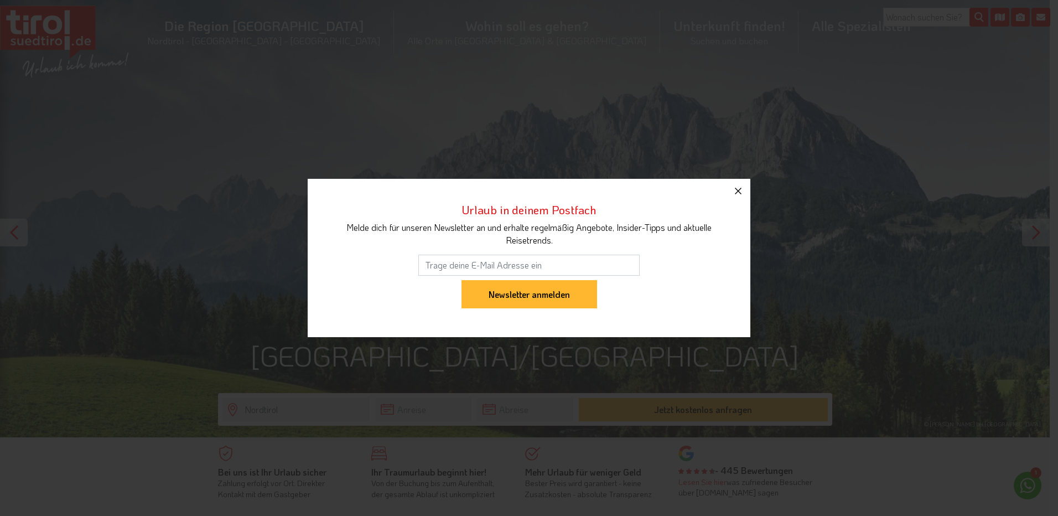
click at [741, 185] on icon "button" at bounding box center [738, 190] width 13 height 13
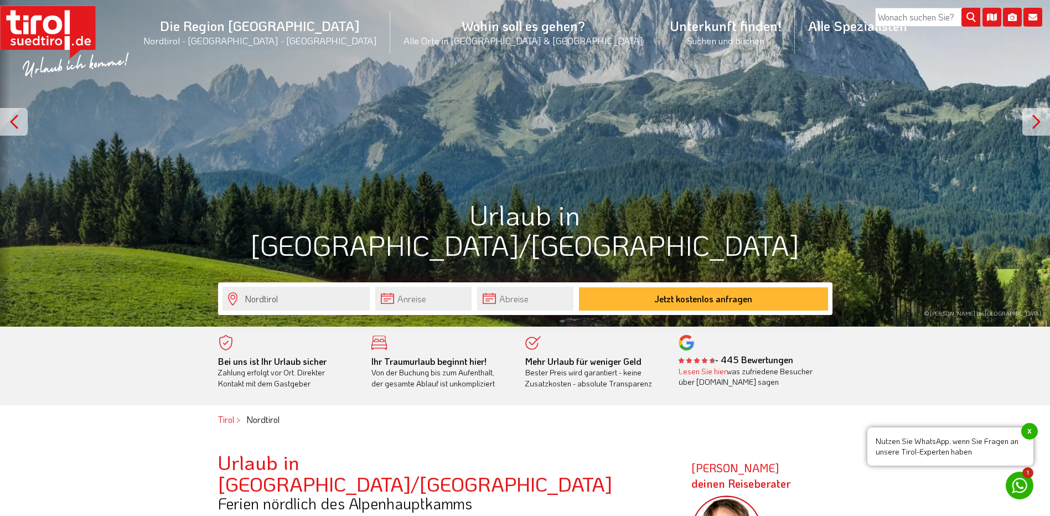
scroll to position [166, 0]
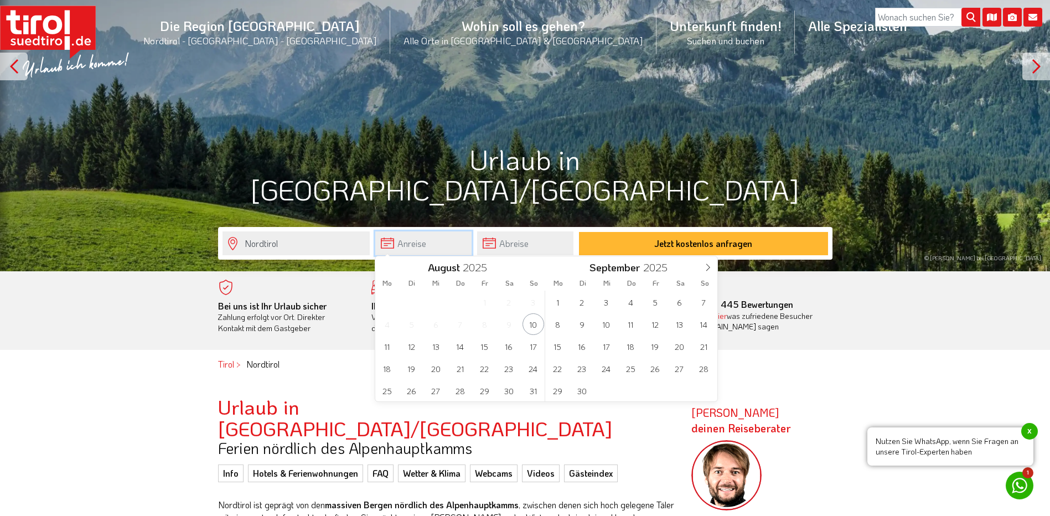
click at [392, 245] on input "text" at bounding box center [423, 243] width 96 height 24
click at [505, 349] on span "16" at bounding box center [509, 346] width 22 height 22
click at [462, 364] on span "21" at bounding box center [461, 369] width 22 height 22
type input "16-08-2025"
type input "21-08-2025"
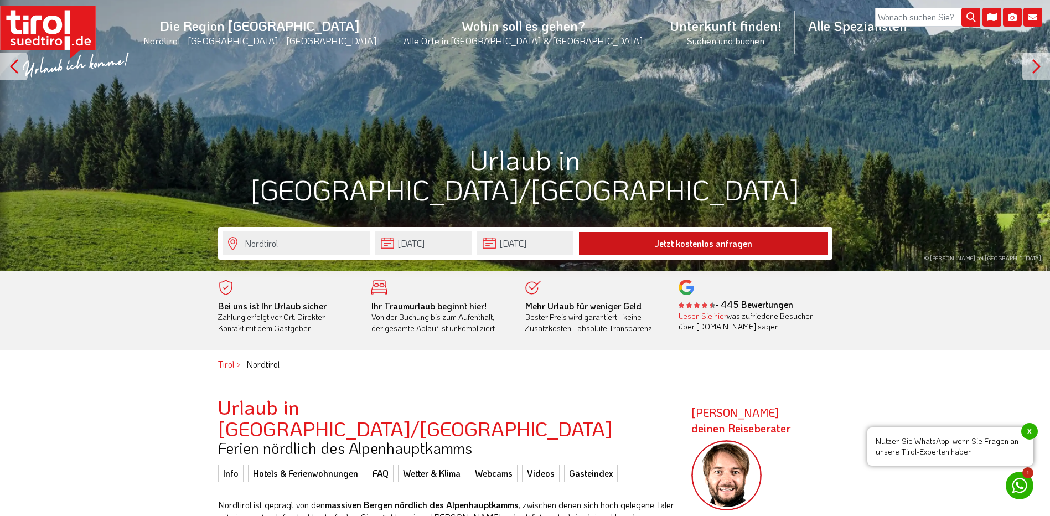
click at [668, 241] on button "Jetzt kostenlos anfragen" at bounding box center [703, 243] width 249 height 23
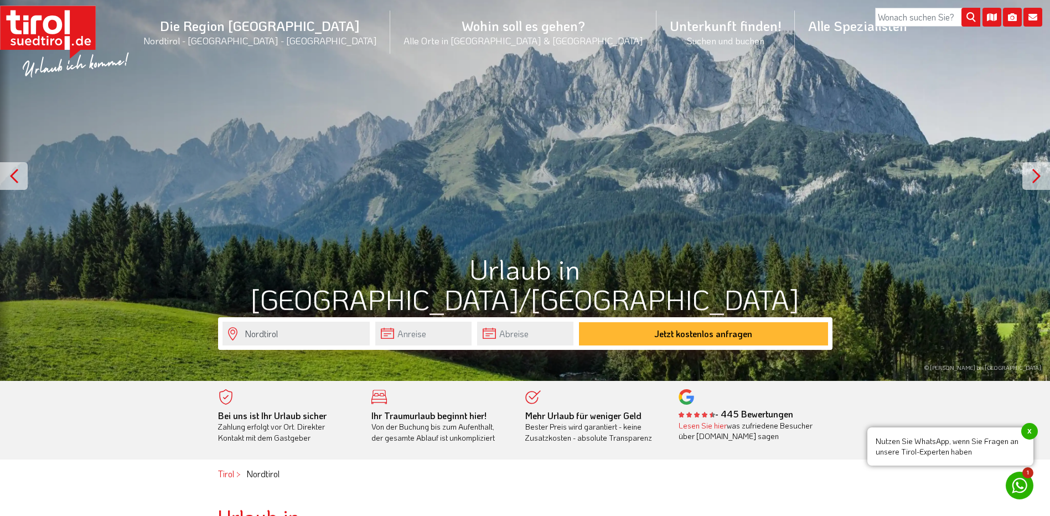
scroll to position [55, 0]
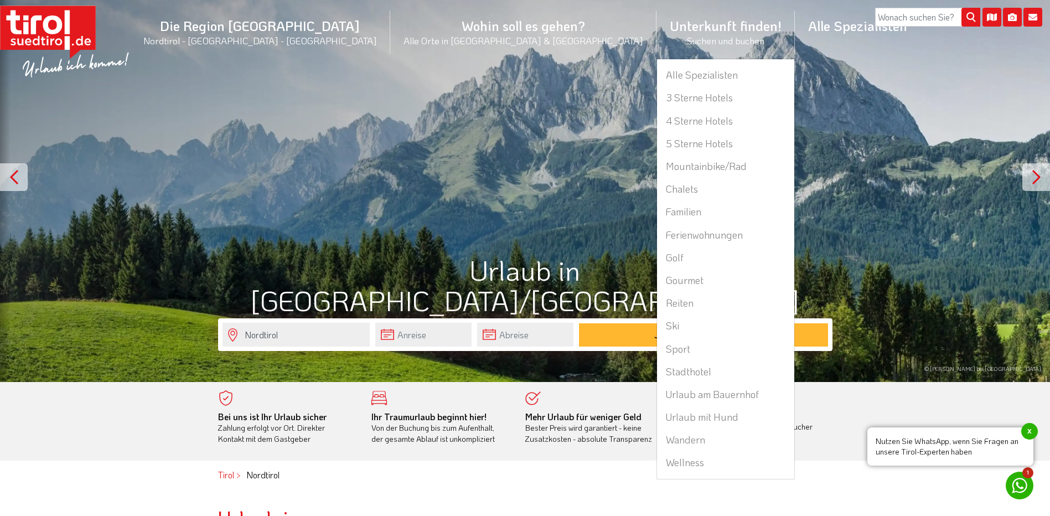
click at [657, 41] on li "Unterkunft finden! Suchen und buchen Alle Spezialisten 3 Sterne Hotels 4 Sterne…" at bounding box center [726, 32] width 138 height 54
click at [657, 27] on li "Unterkunft finden! Suchen und buchen Alle Spezialisten 3 Sterne Hotels 4 Sterne…" at bounding box center [726, 32] width 138 height 54
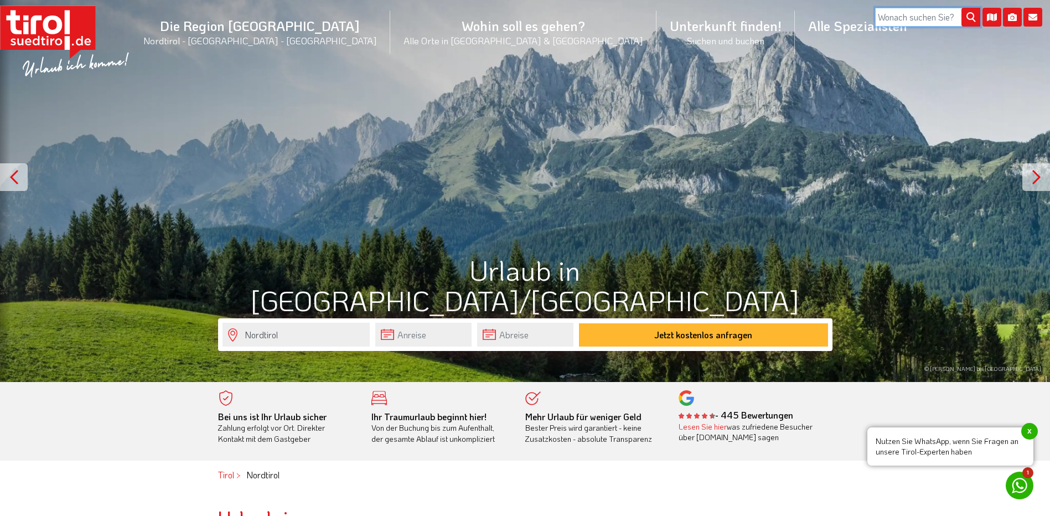
click at [911, 22] on input "search" at bounding box center [927, 17] width 105 height 19
type input "b"
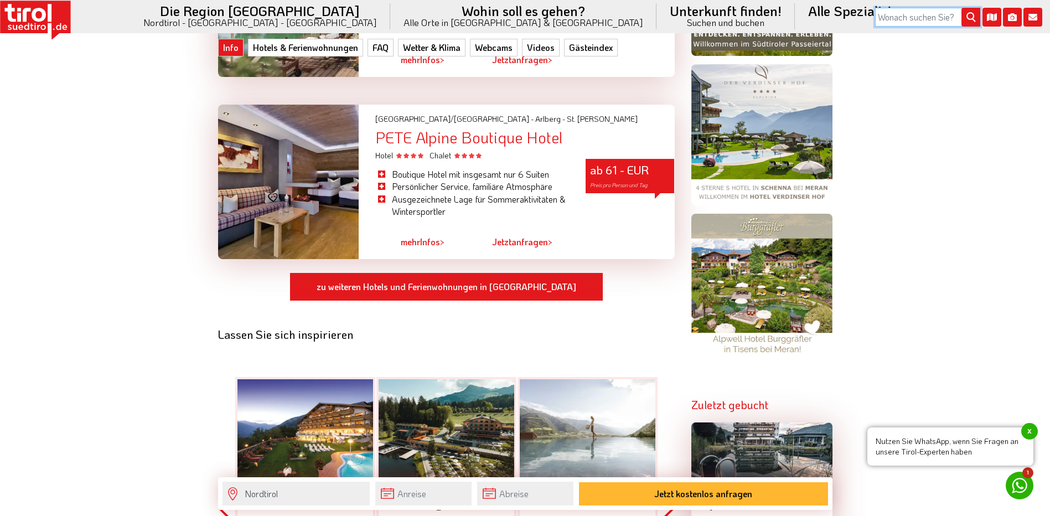
scroll to position [941, 0]
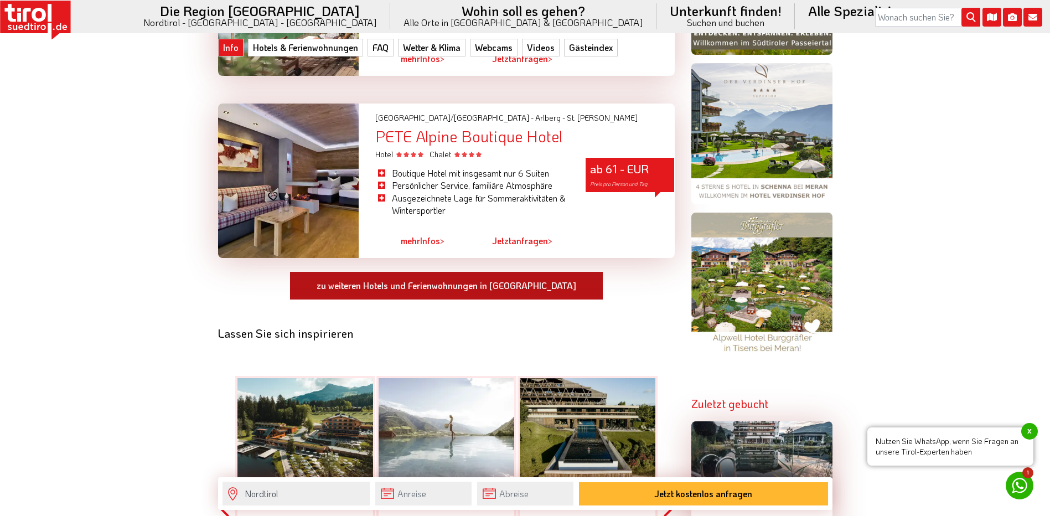
click at [425, 271] on link "zu weiteren Hotels und Ferienwohnungen in Nordtirol" at bounding box center [447, 285] width 314 height 29
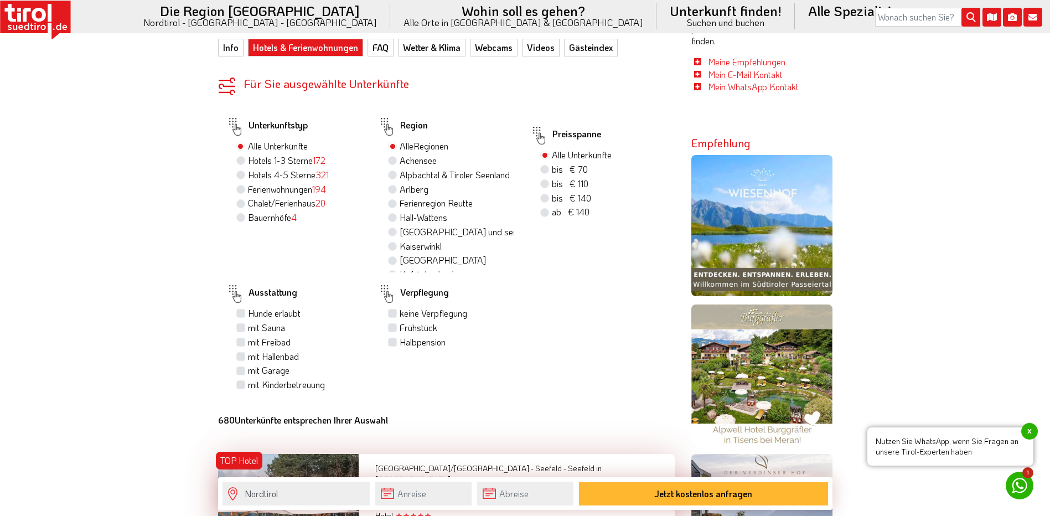
scroll to position [720, 0]
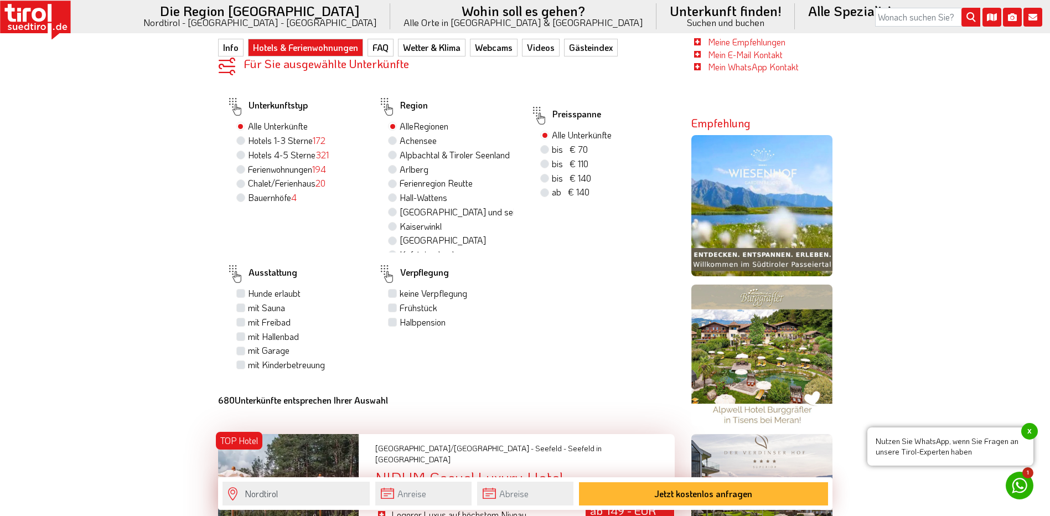
click at [400, 316] on label "Halbpension" at bounding box center [423, 322] width 46 height 12
click at [390, 318] on input "Halbpension" at bounding box center [393, 321] width 7 height 7
checkbox input "true"
click at [248, 316] on label "mit Freibad" at bounding box center [269, 322] width 43 height 12
click at [239, 318] on input "mit Freibad" at bounding box center [242, 321] width 7 height 7
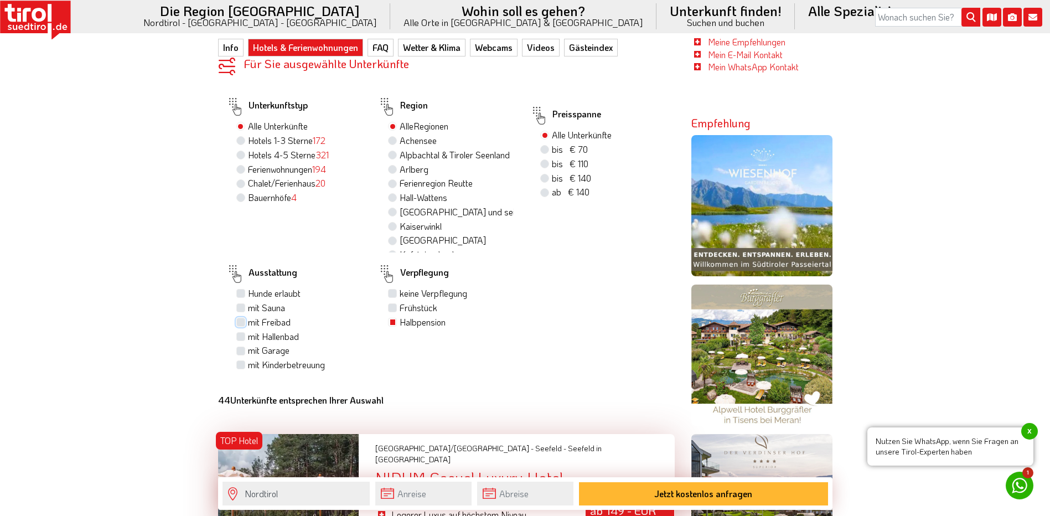
checkbox input "true"
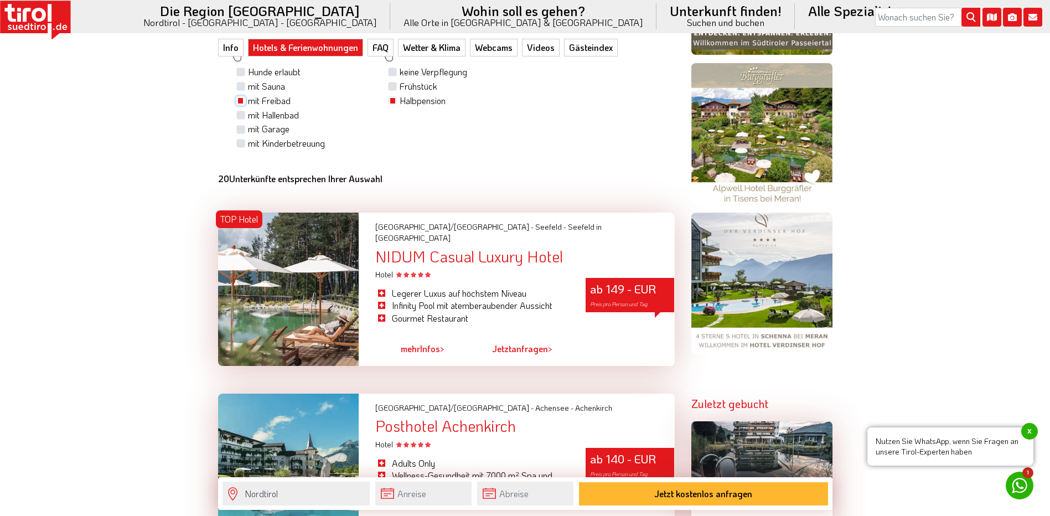
scroll to position [996, 0]
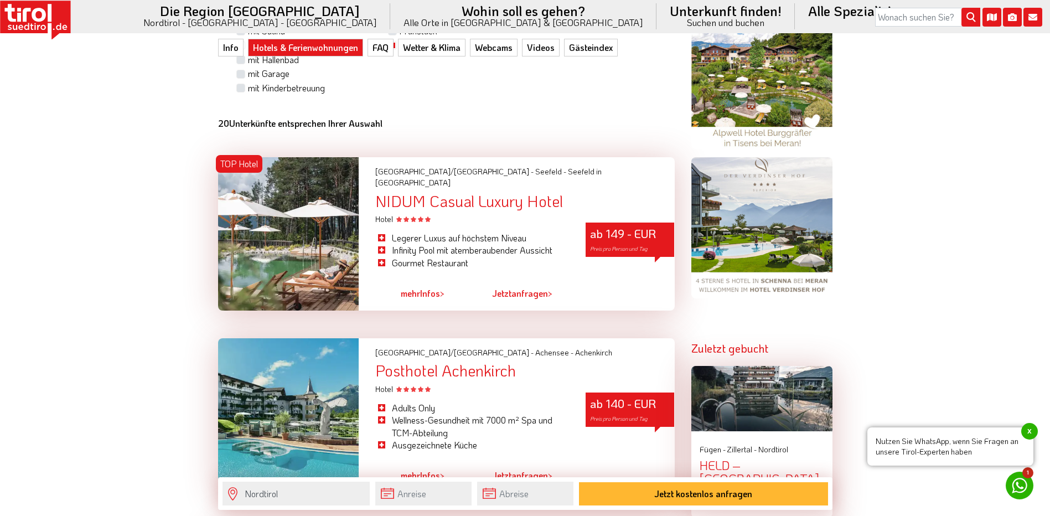
click at [304, 215] on div at bounding box center [288, 233] width 141 height 153
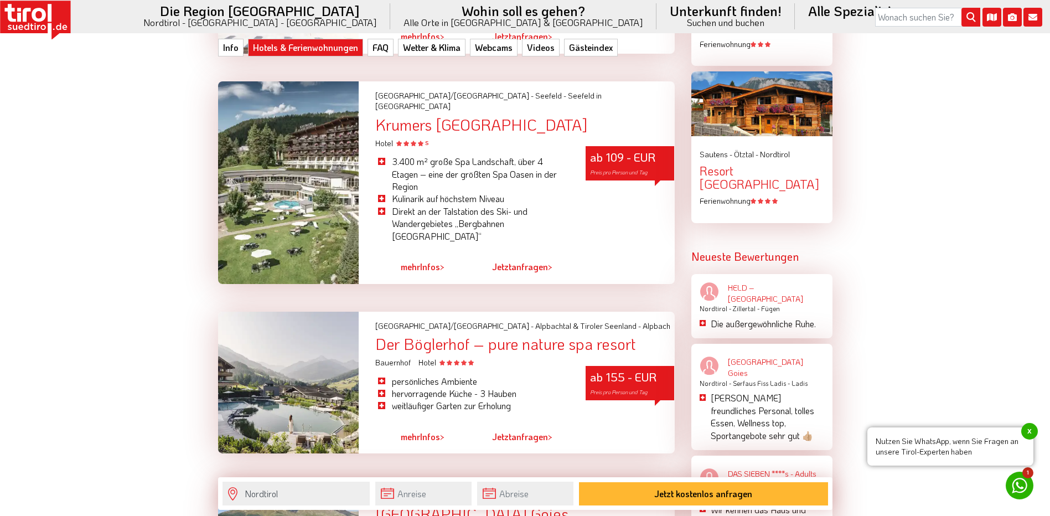
scroll to position [1661, 0]
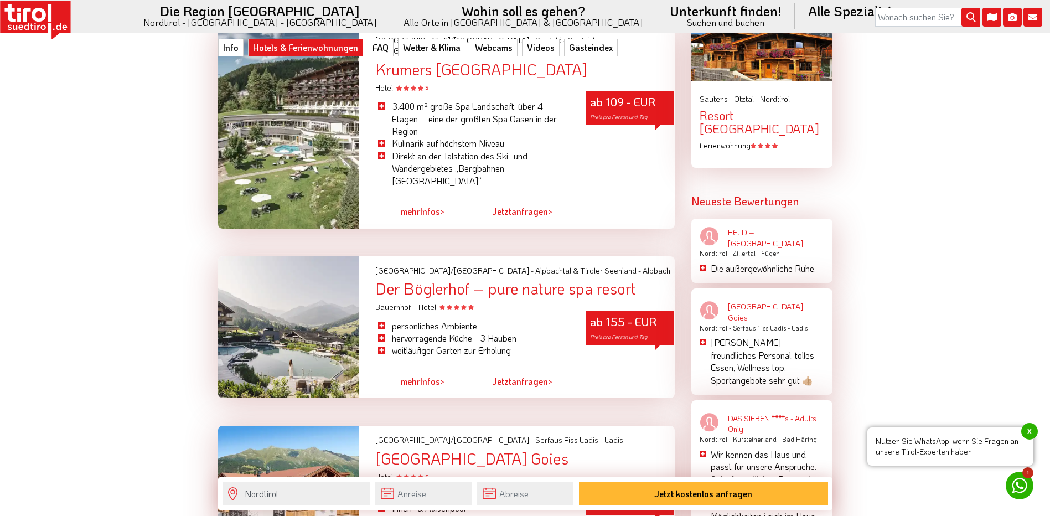
click at [326, 285] on div at bounding box center [288, 327] width 141 height 142
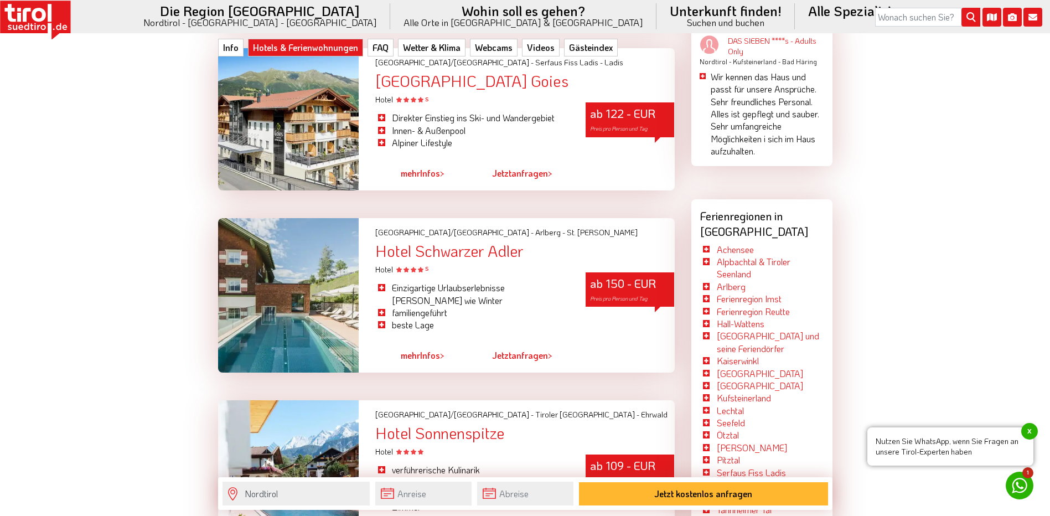
scroll to position [2048, 0]
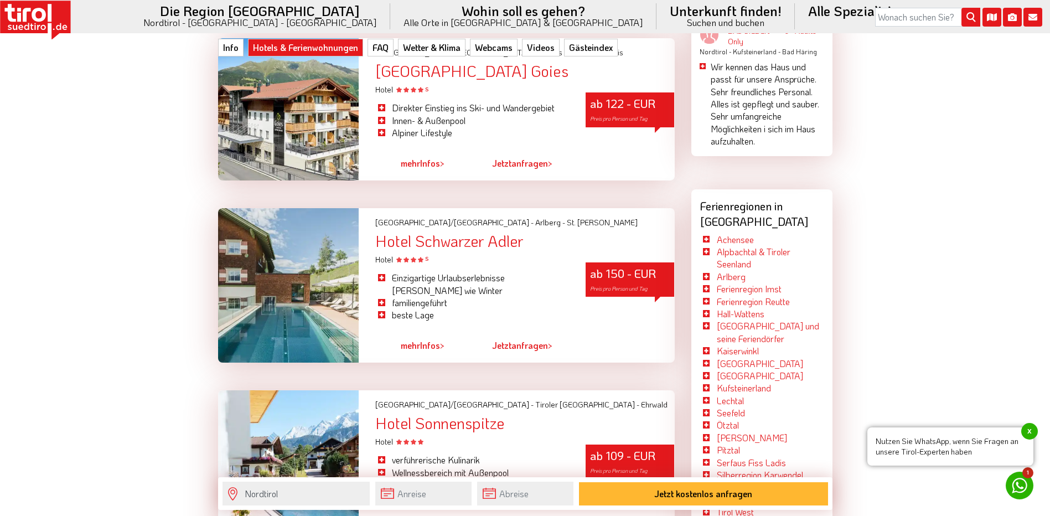
click at [260, 215] on div at bounding box center [288, 285] width 141 height 154
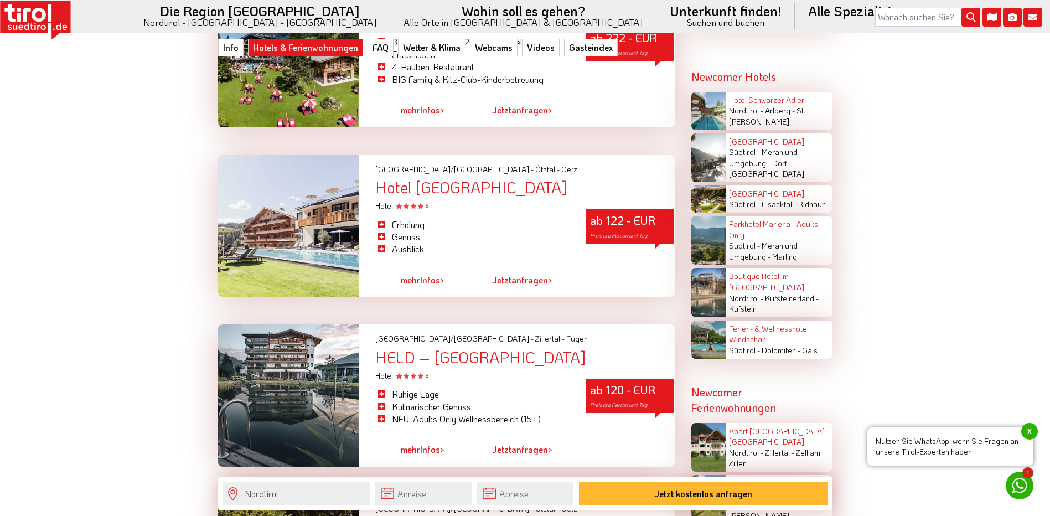
scroll to position [2491, 0]
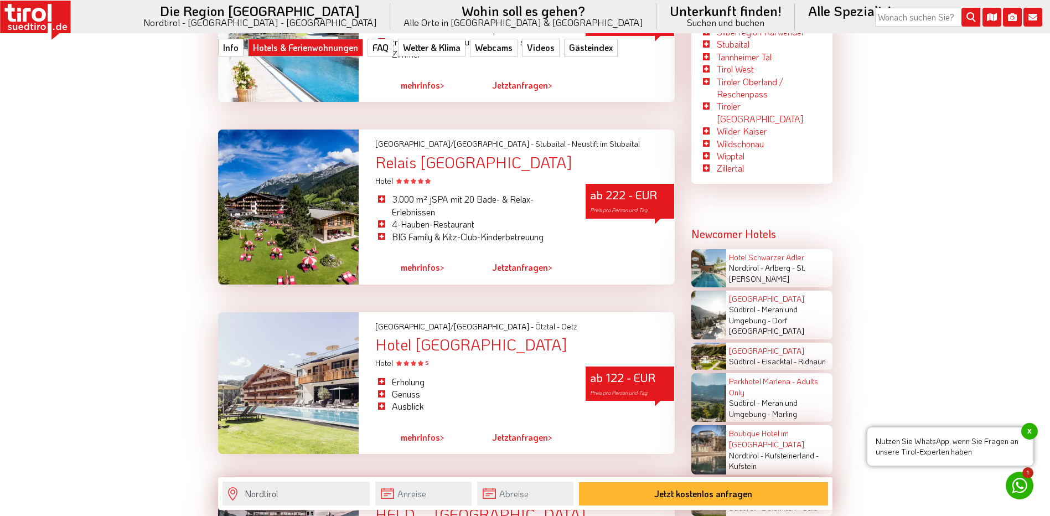
click at [268, 325] on div at bounding box center [288, 383] width 141 height 142
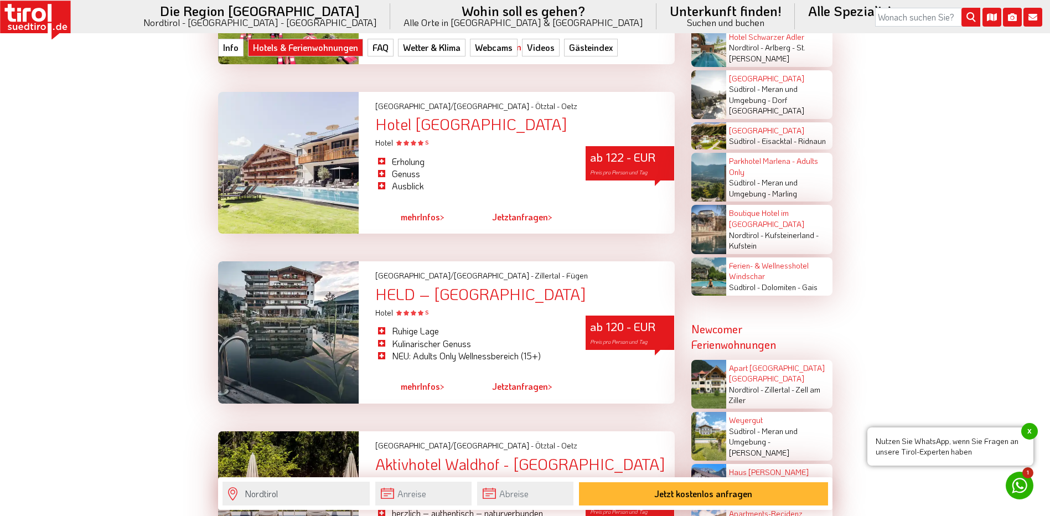
scroll to position [2713, 0]
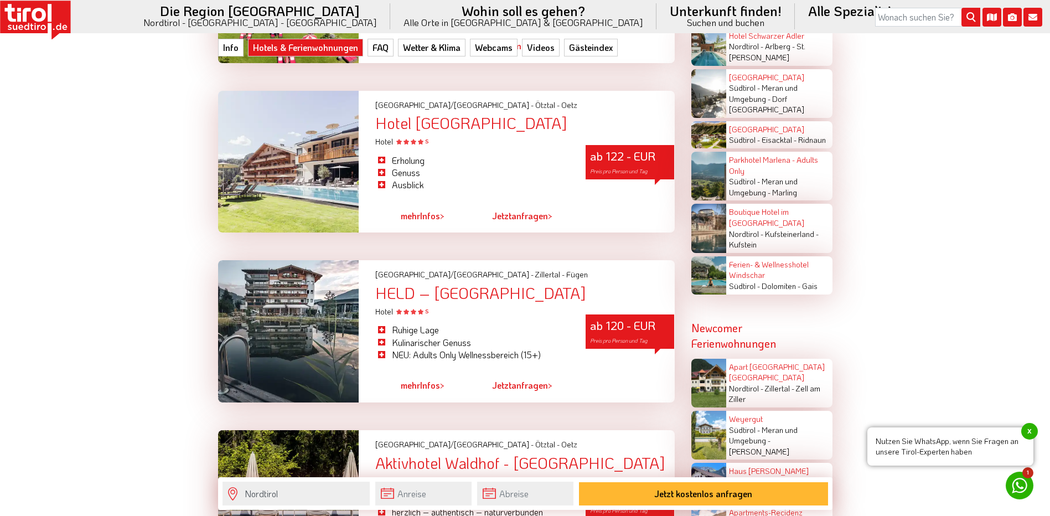
click at [305, 260] on div at bounding box center [288, 331] width 141 height 142
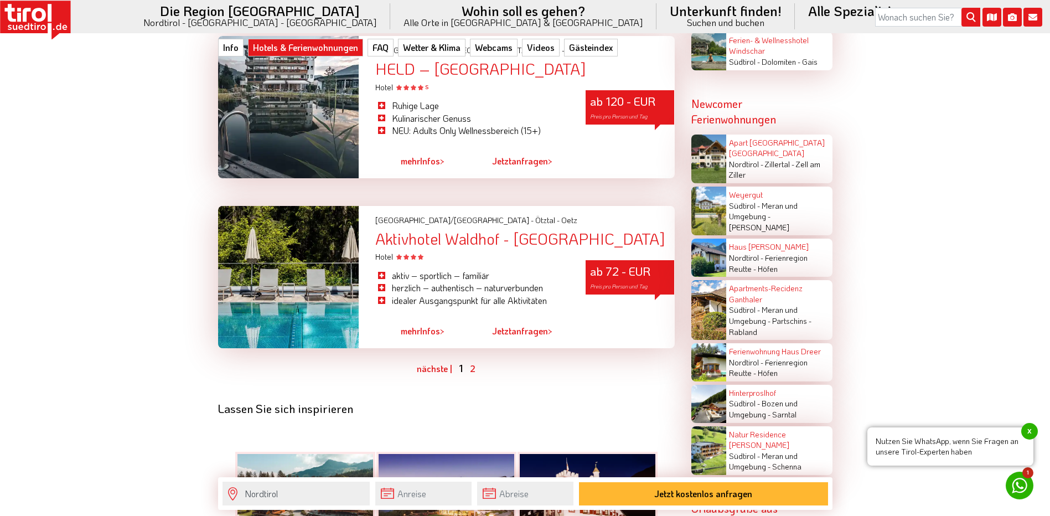
scroll to position [2989, 0]
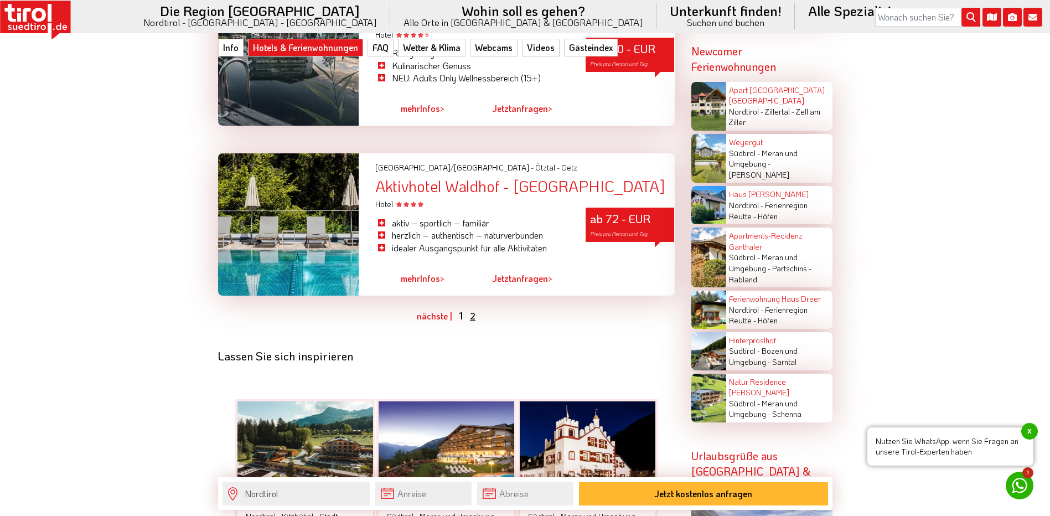
click at [470, 310] on link "2" at bounding box center [473, 316] width 6 height 12
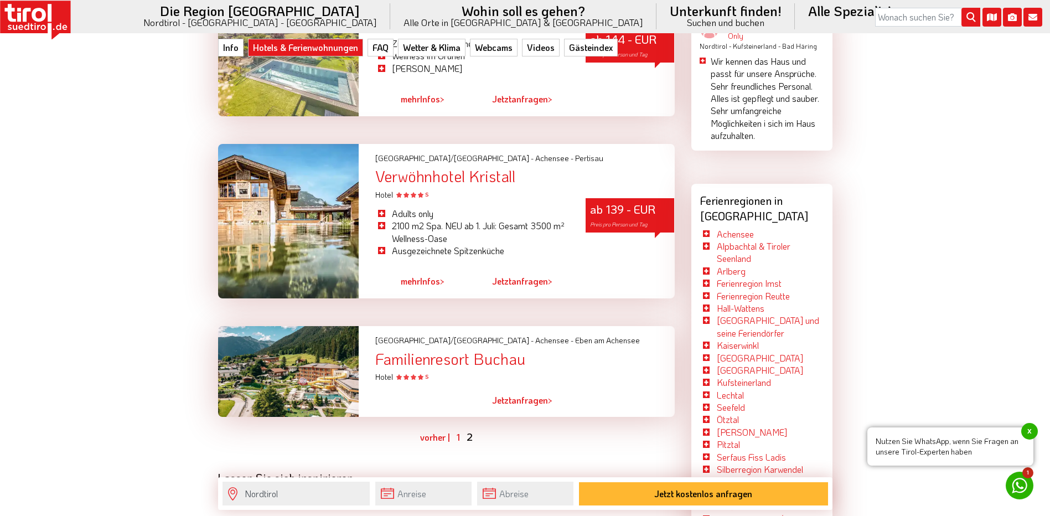
scroll to position [2073, 0]
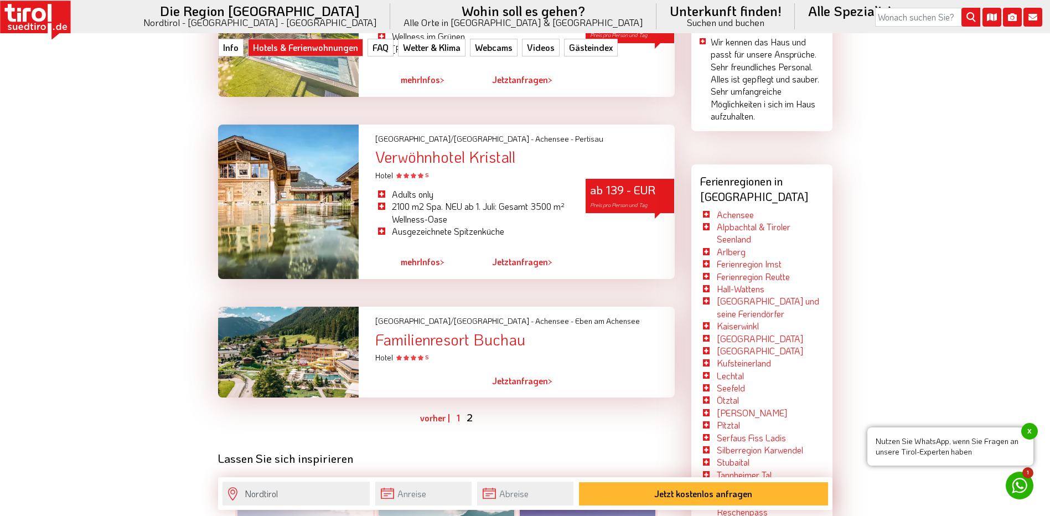
click at [314, 170] on div at bounding box center [288, 202] width 141 height 154
click at [330, 321] on div at bounding box center [289, 352] width 158 height 91
click at [438, 331] on div "Familienresort Buchau" at bounding box center [524, 339] width 299 height 17
click at [456, 331] on div "Familienresort Buchau" at bounding box center [524, 339] width 299 height 17
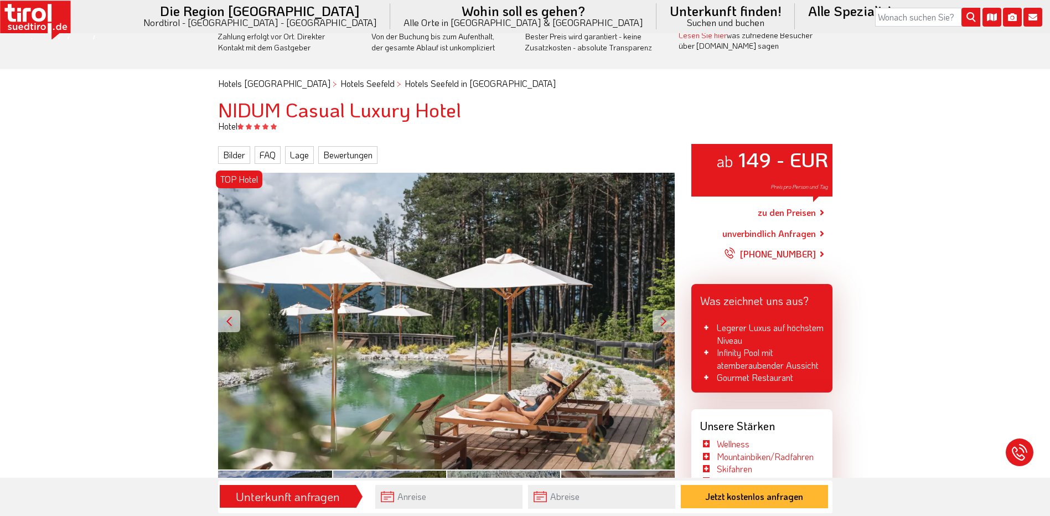
scroll to position [111, 0]
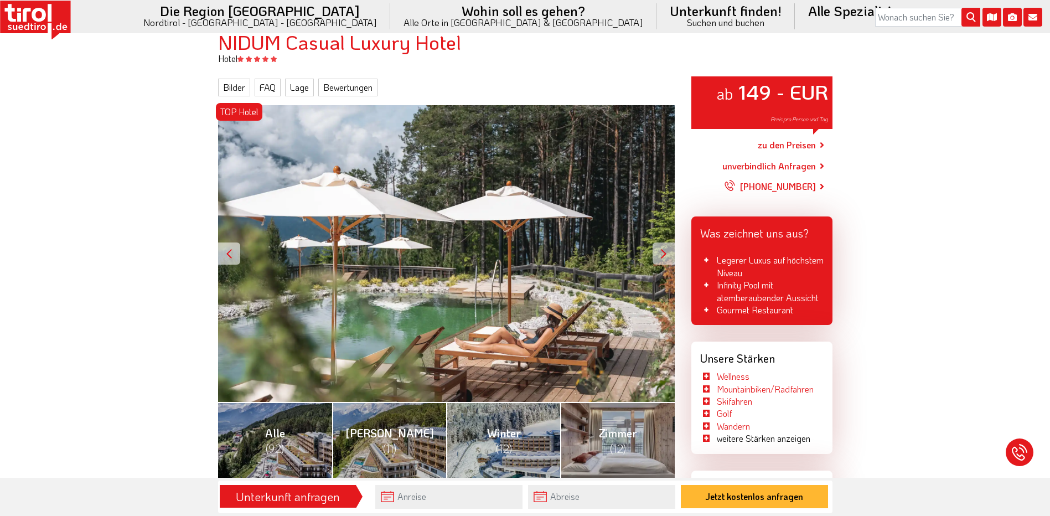
click at [657, 256] on div at bounding box center [664, 253] width 22 height 22
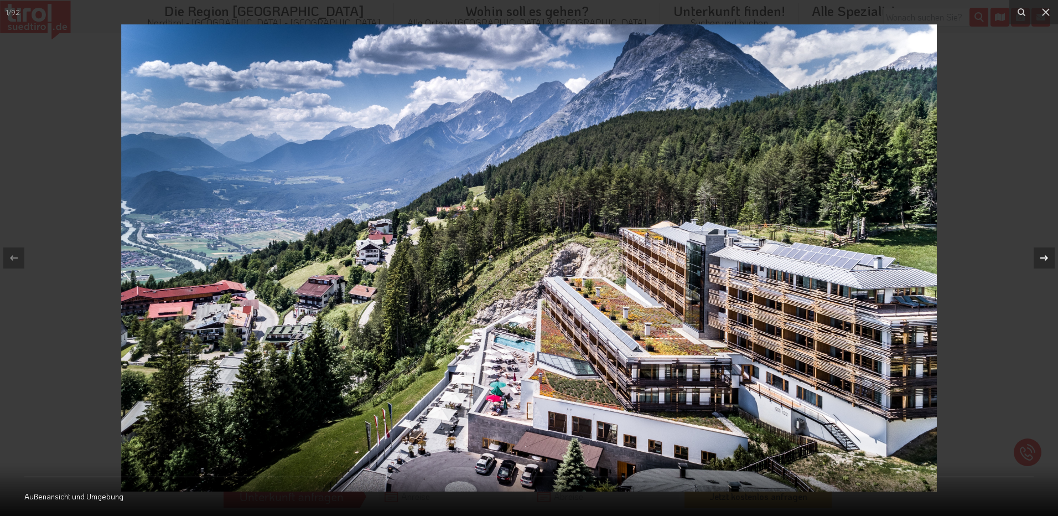
click at [1050, 257] on div at bounding box center [1044, 257] width 21 height 21
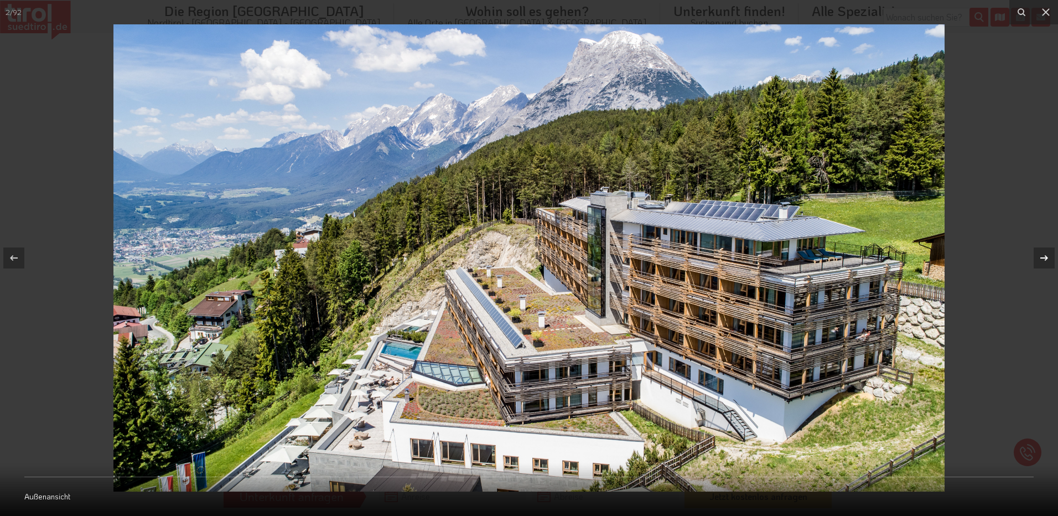
click at [1050, 257] on div at bounding box center [1044, 257] width 21 height 21
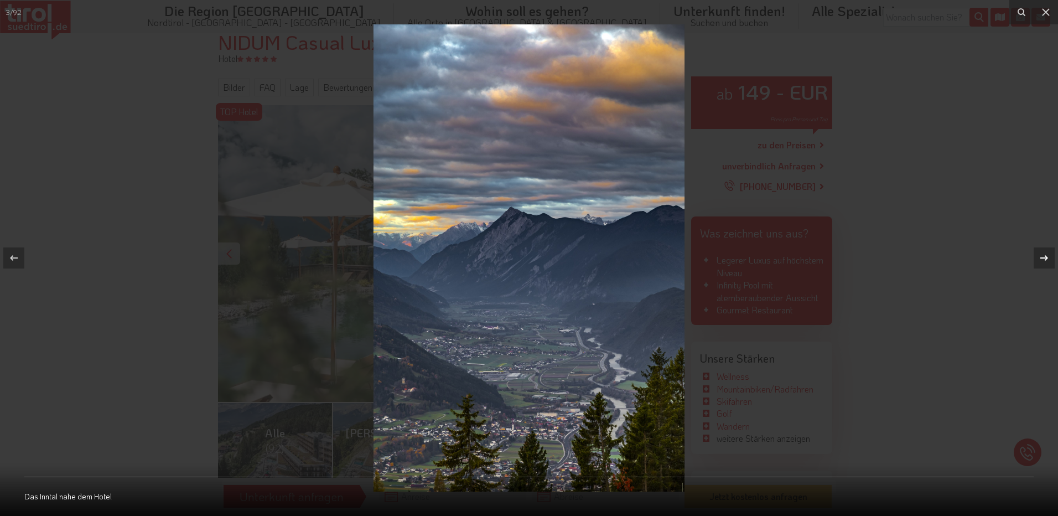
click at [1050, 257] on div at bounding box center [1044, 257] width 21 height 21
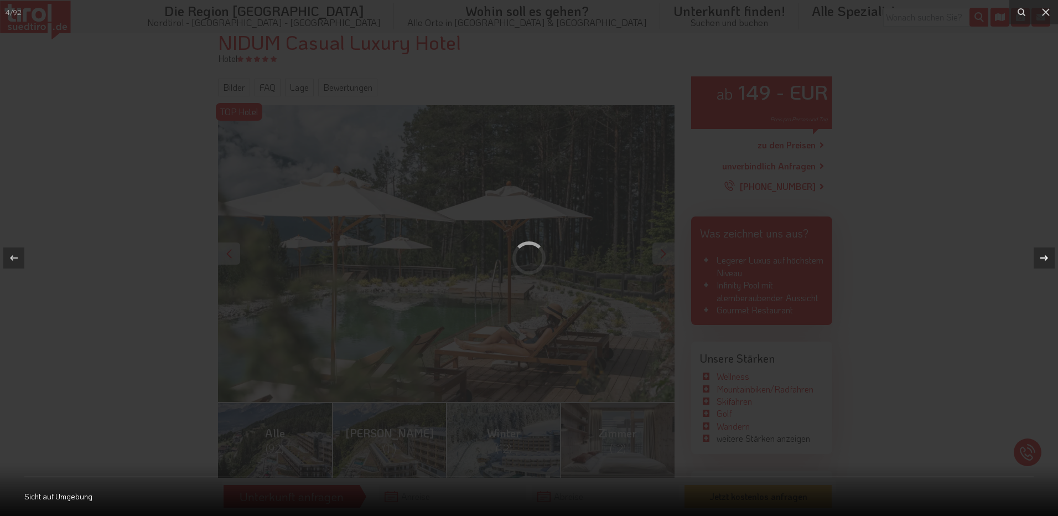
click at [1050, 257] on div at bounding box center [1044, 257] width 21 height 21
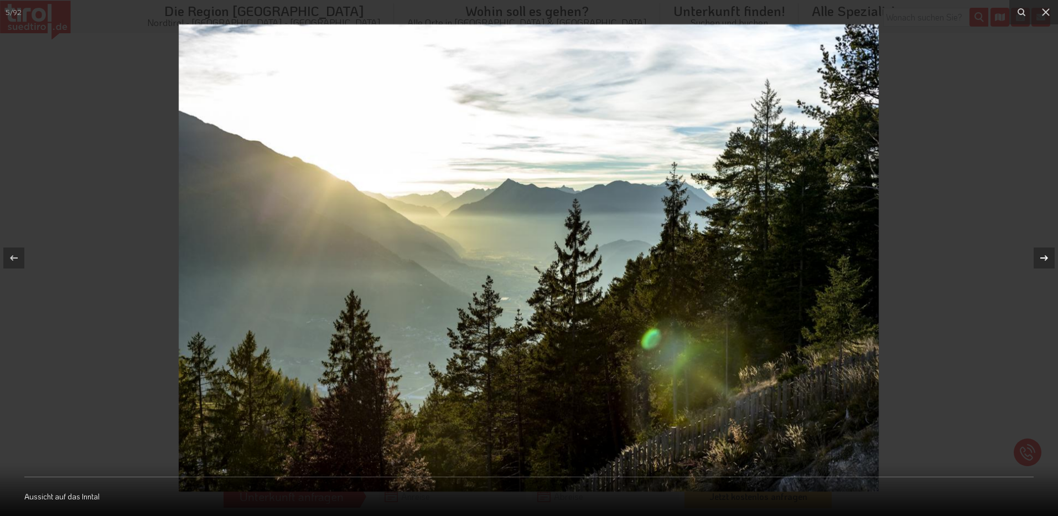
click at [1050, 257] on div at bounding box center [1044, 257] width 21 height 21
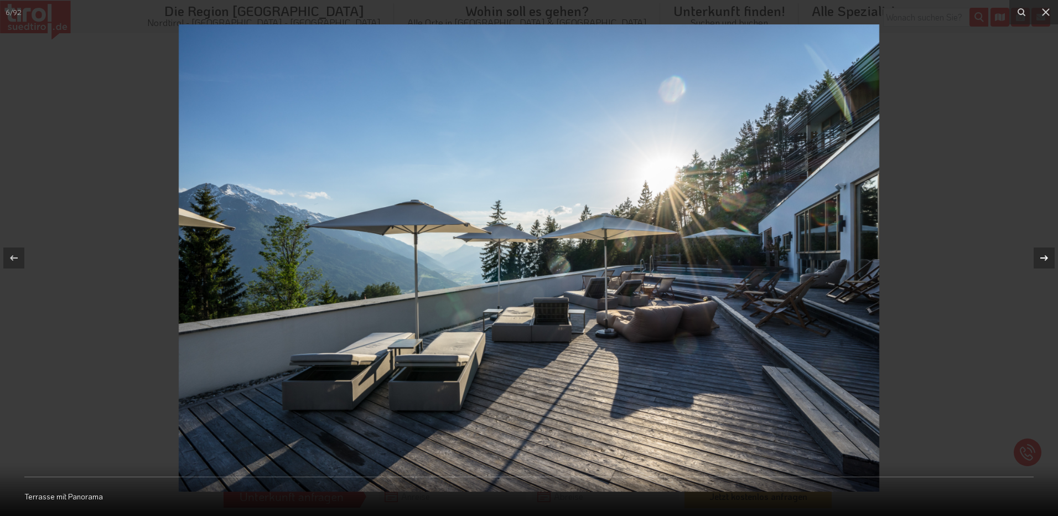
click at [1050, 257] on div at bounding box center [1044, 257] width 21 height 21
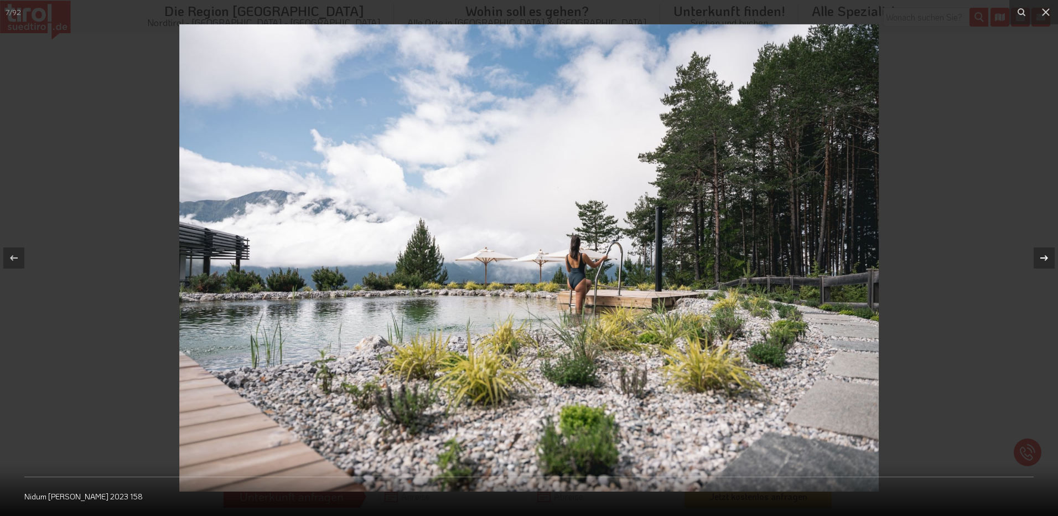
click at [1050, 257] on div at bounding box center [1044, 257] width 21 height 21
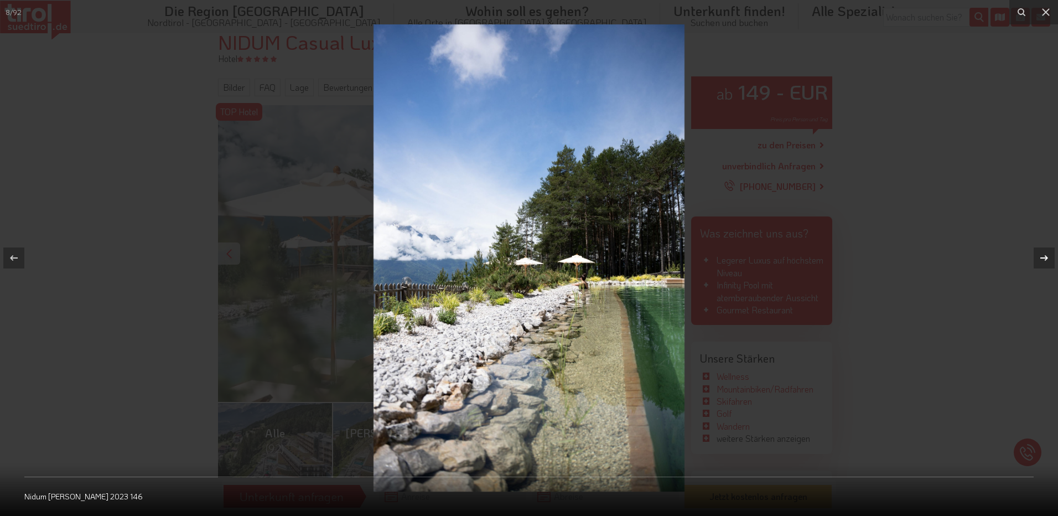
click at [1050, 257] on div at bounding box center [1044, 257] width 21 height 21
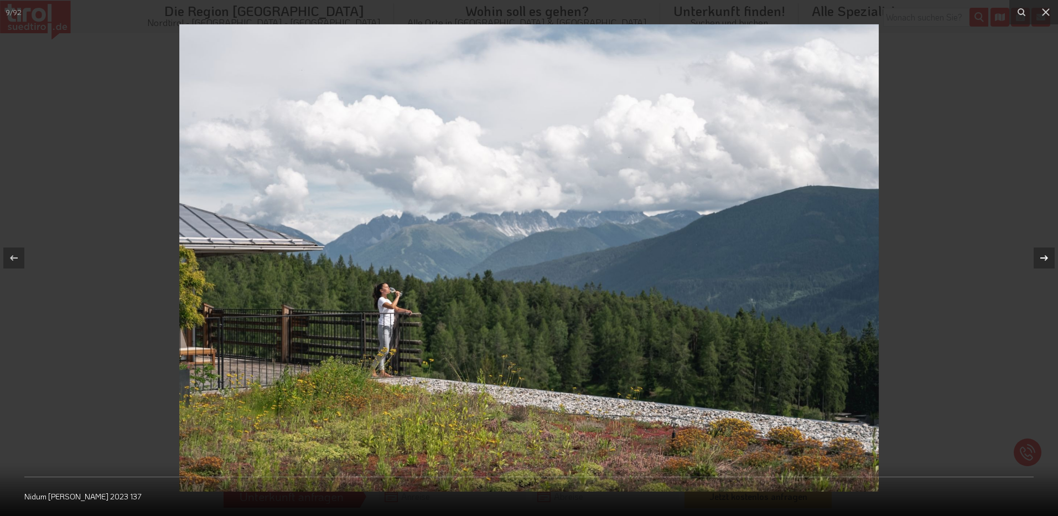
click at [1050, 257] on div at bounding box center [1044, 257] width 21 height 21
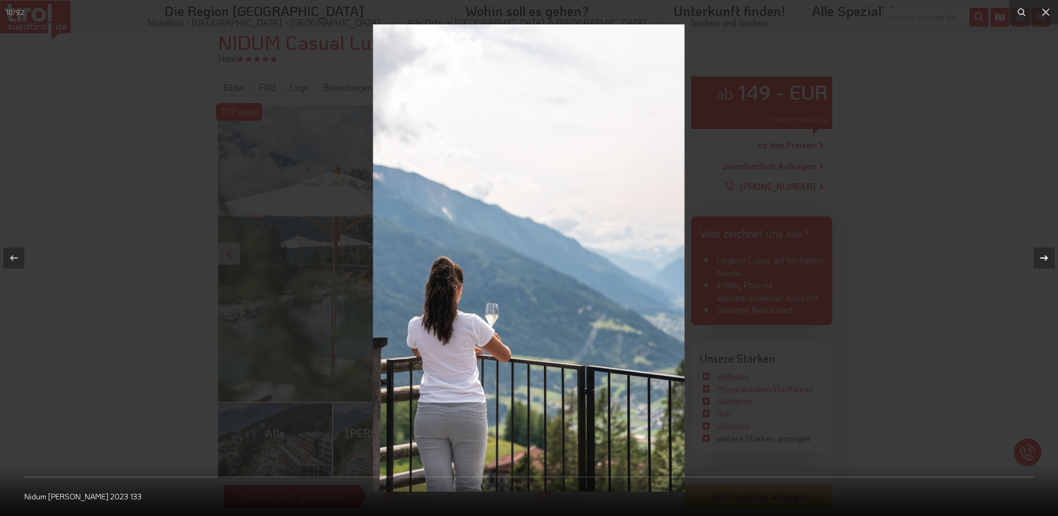
click at [1050, 257] on div at bounding box center [1044, 257] width 21 height 21
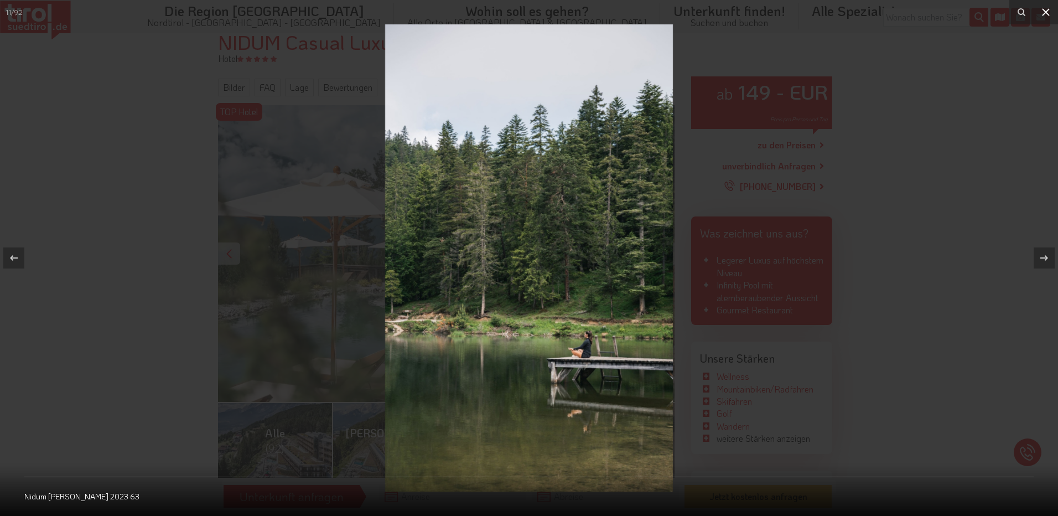
click at [1046, 15] on icon at bounding box center [1046, 12] width 13 height 13
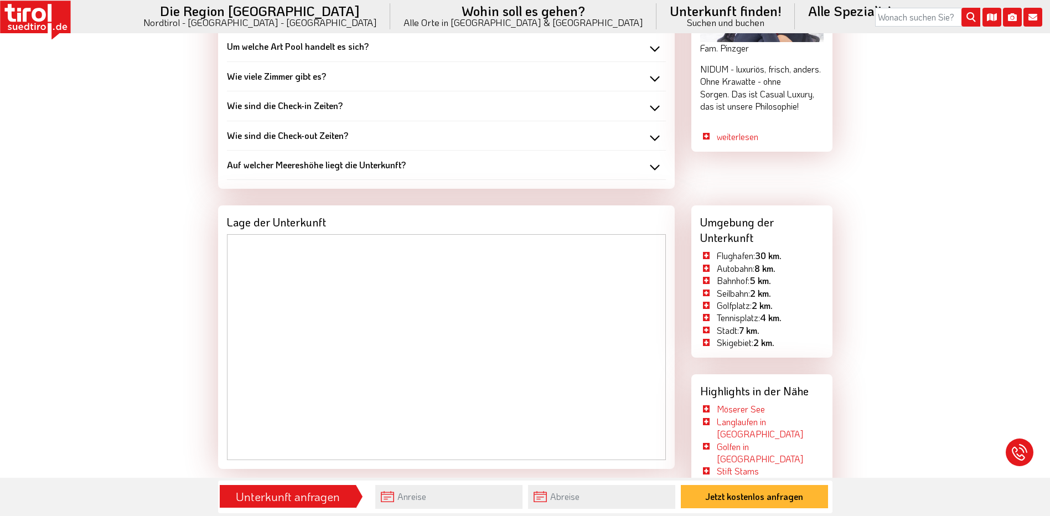
scroll to position [1163, 0]
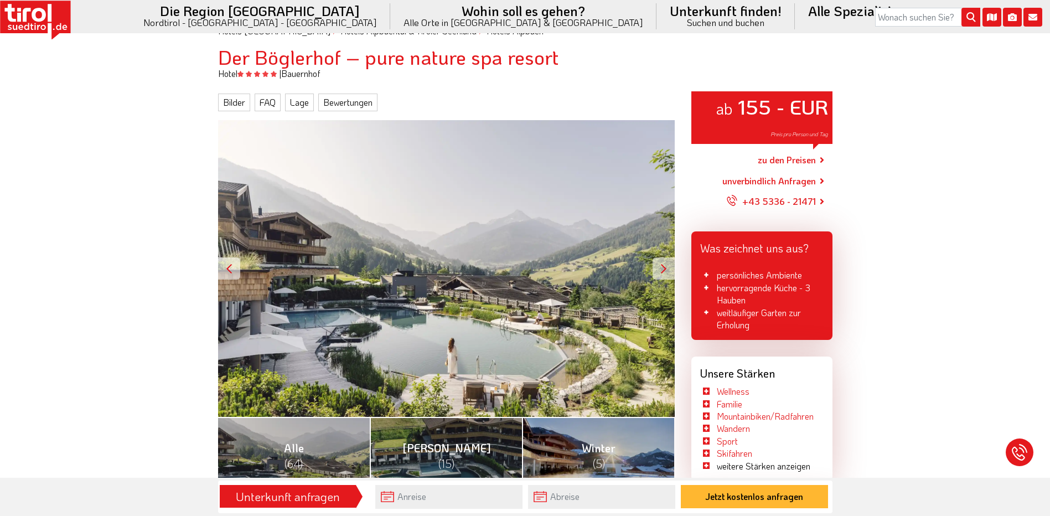
scroll to position [111, 0]
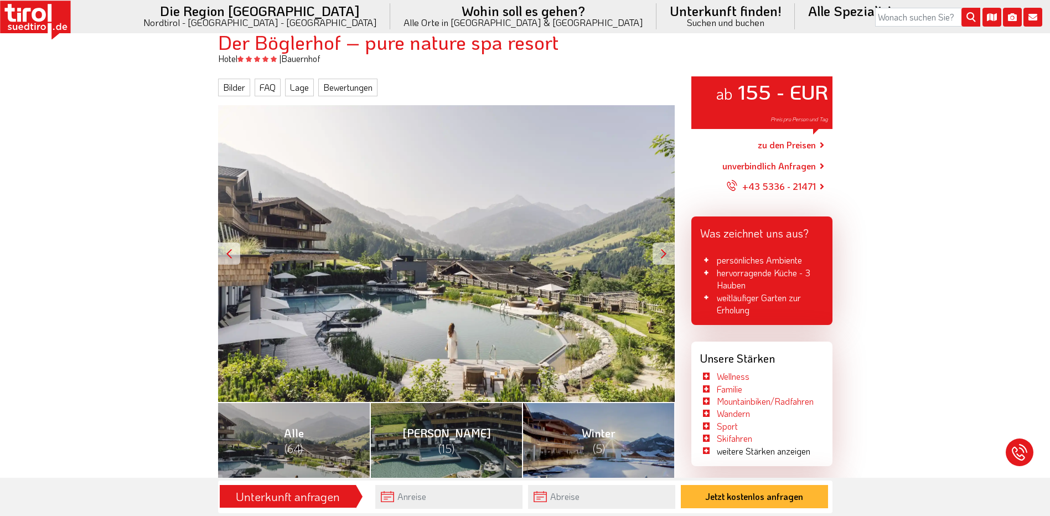
click at [656, 255] on div at bounding box center [664, 253] width 22 height 22
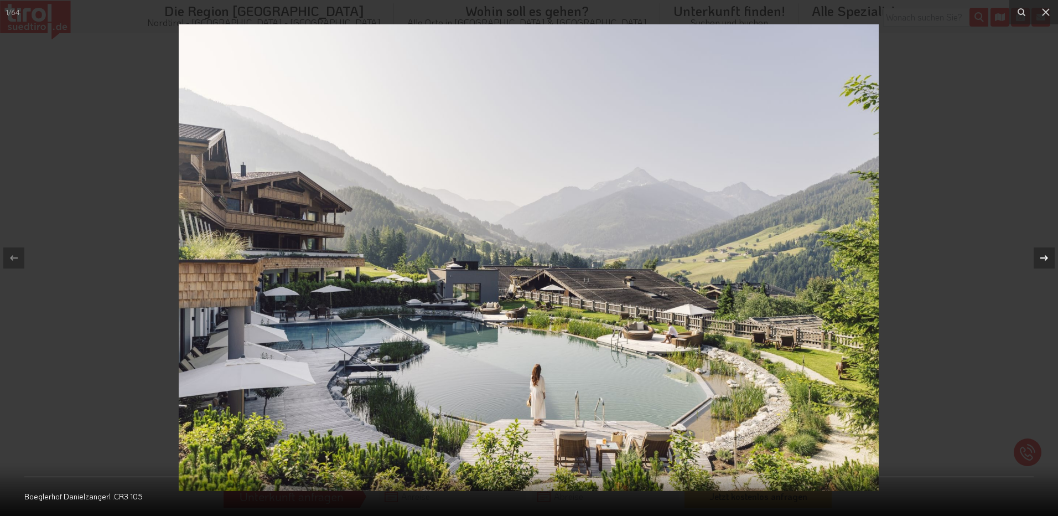
click at [1050, 250] on div at bounding box center [1044, 257] width 21 height 21
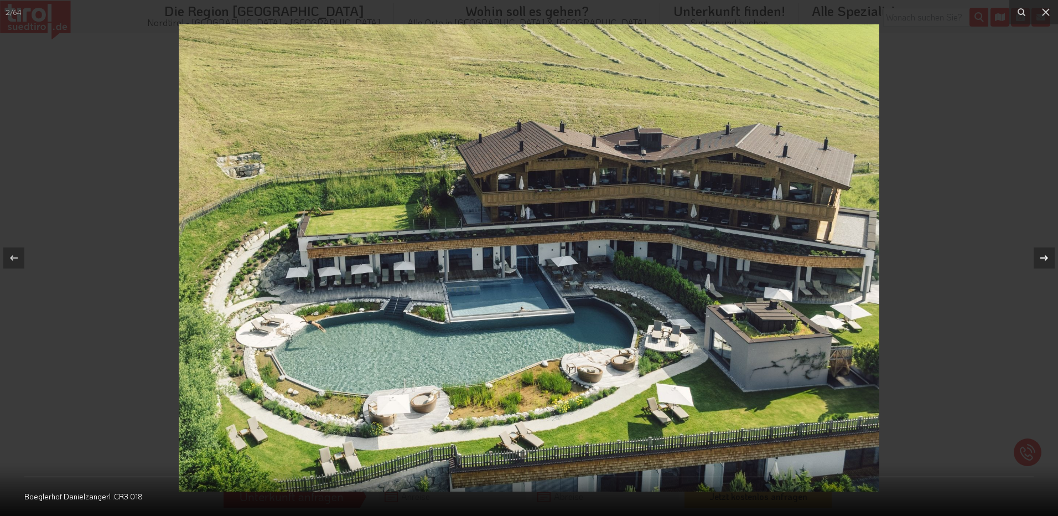
click at [1050, 250] on div at bounding box center [1044, 257] width 21 height 21
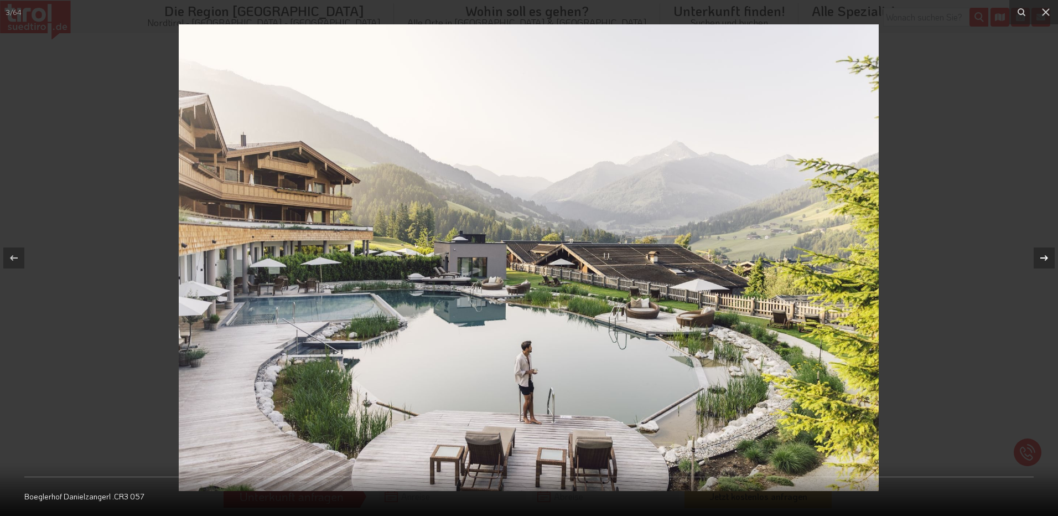
click at [1050, 250] on div at bounding box center [1044, 257] width 21 height 21
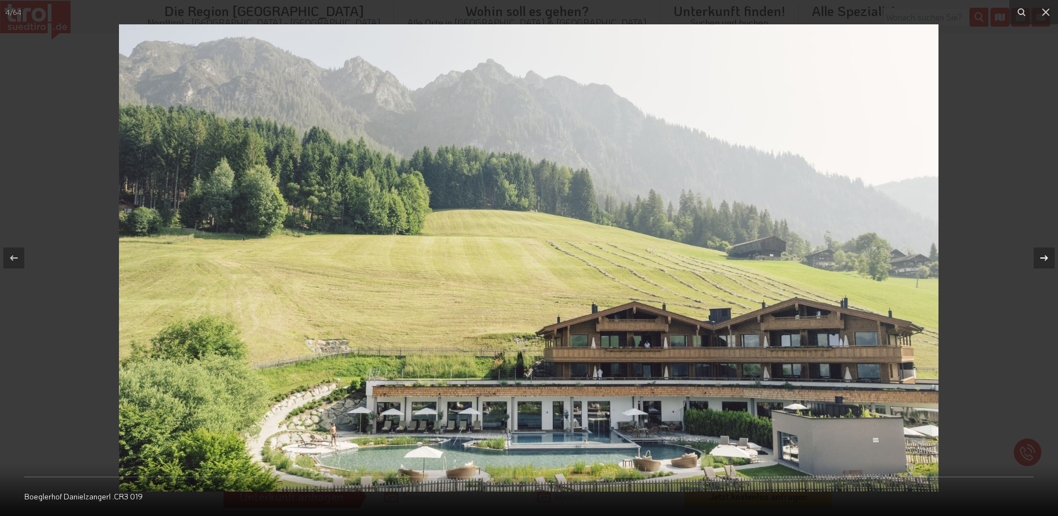
click at [1050, 250] on div at bounding box center [1044, 257] width 21 height 21
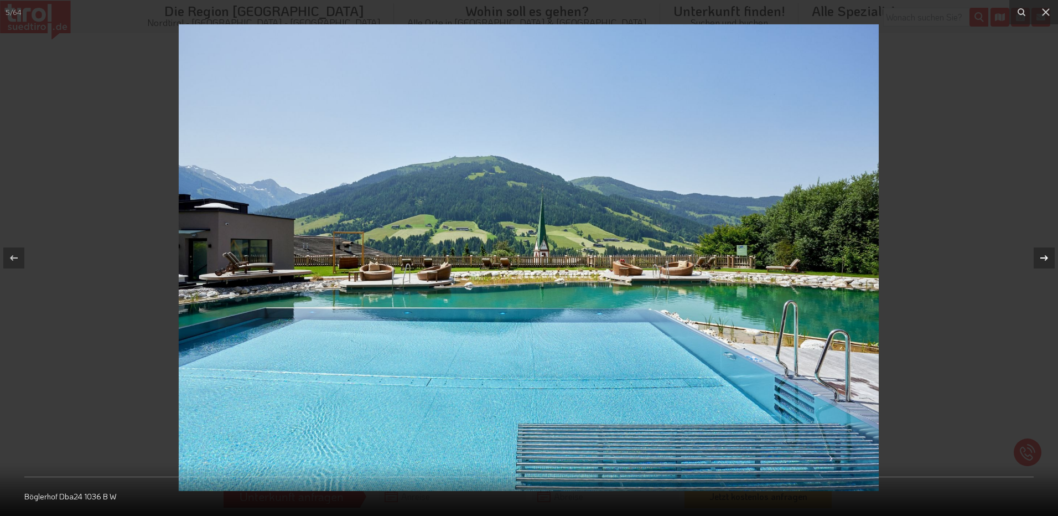
click at [1050, 250] on div at bounding box center [1044, 257] width 21 height 21
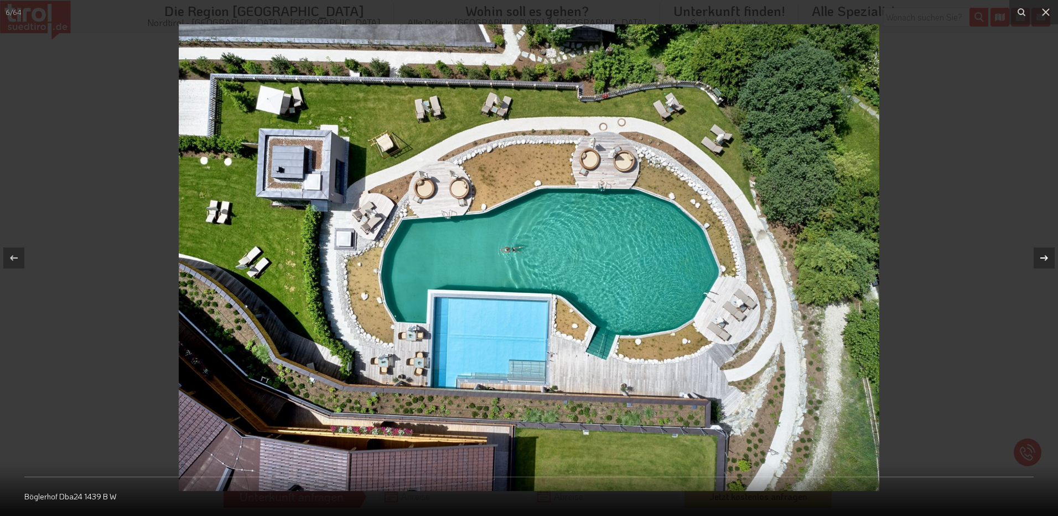
click at [1050, 250] on div at bounding box center [1044, 257] width 21 height 21
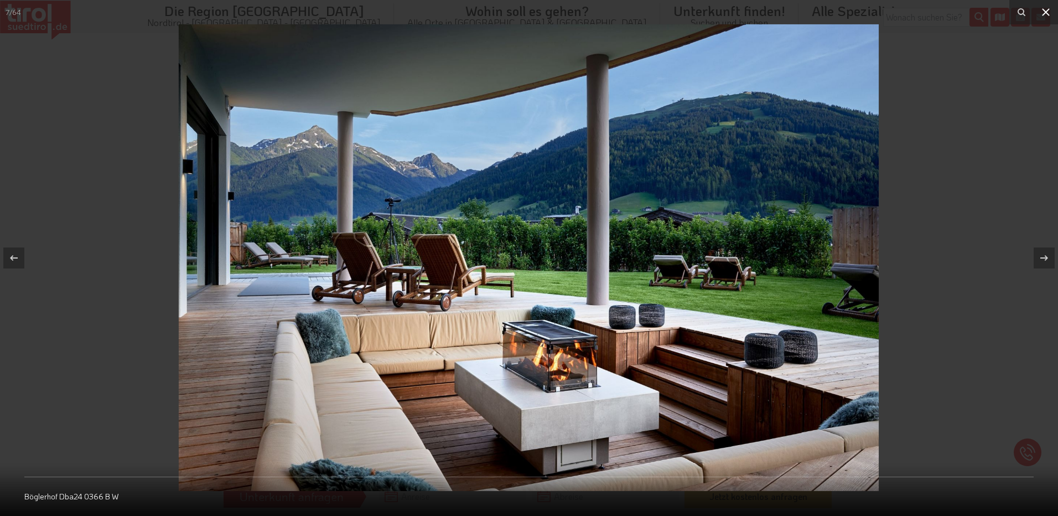
click at [1045, 13] on icon at bounding box center [1046, 12] width 8 height 8
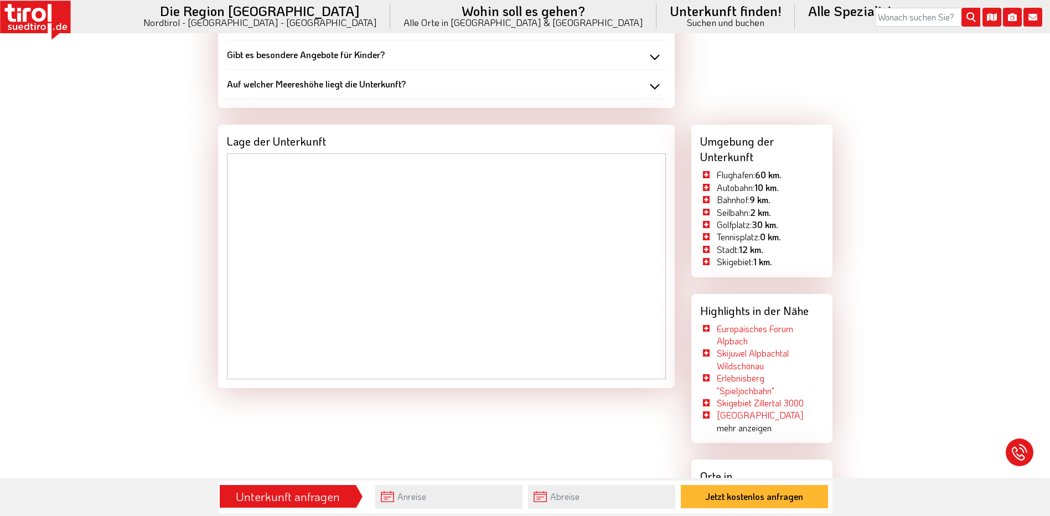
scroll to position [1384, 0]
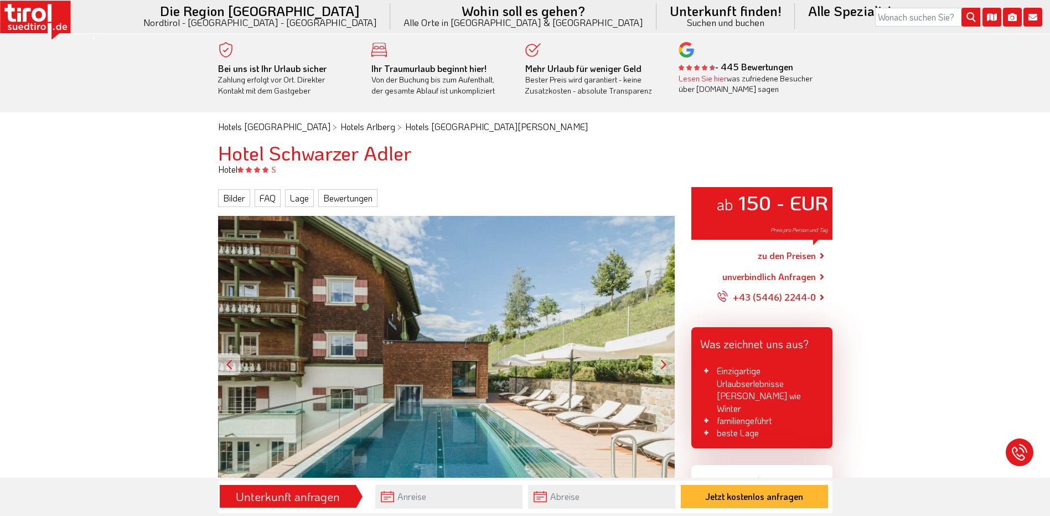
click at [497, 347] on div "ab 150 - EUR Preis pro Person und Tag" at bounding box center [446, 364] width 457 height 297
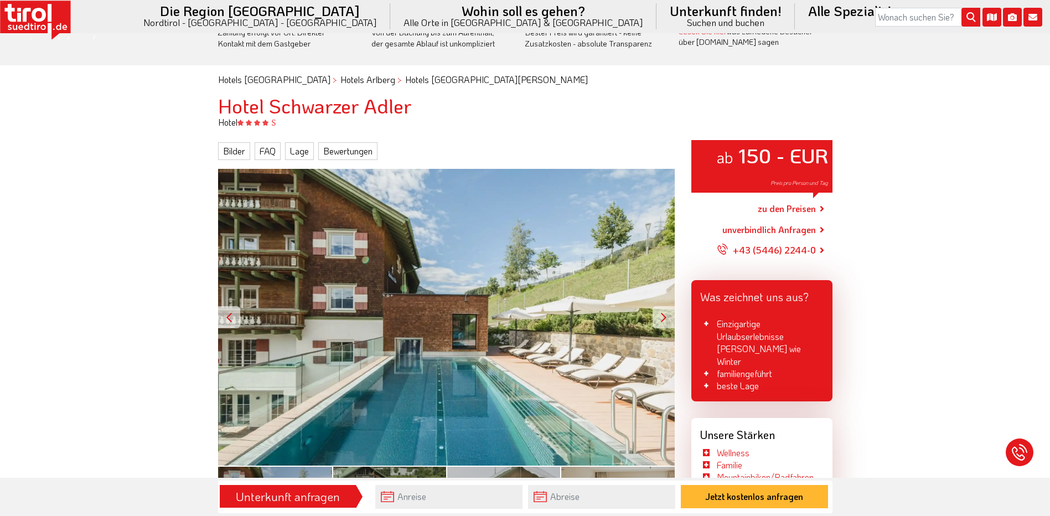
scroll to position [111, 0]
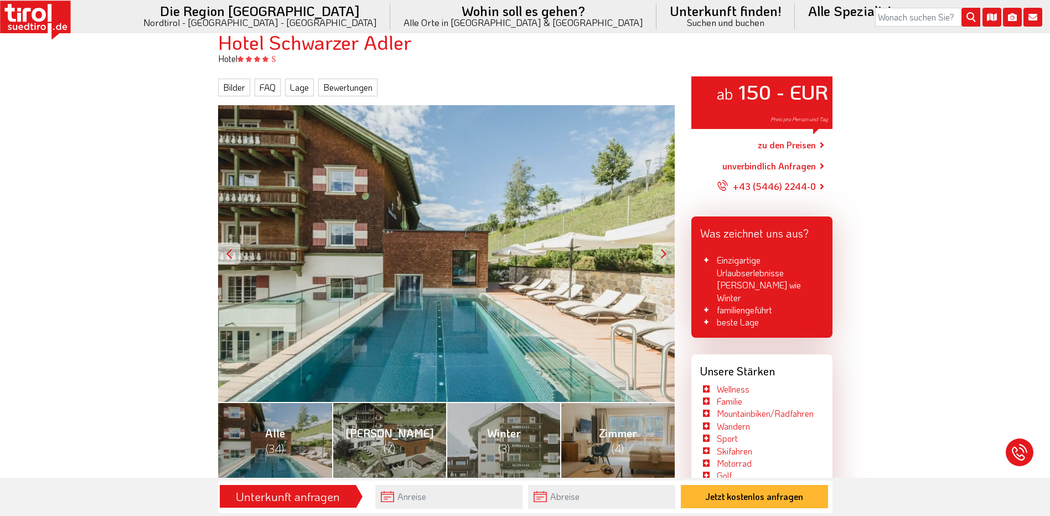
click at [457, 298] on div "ab 150 - EUR Preis pro Person und Tag" at bounding box center [446, 253] width 457 height 297
click at [666, 251] on div at bounding box center [664, 253] width 22 height 22
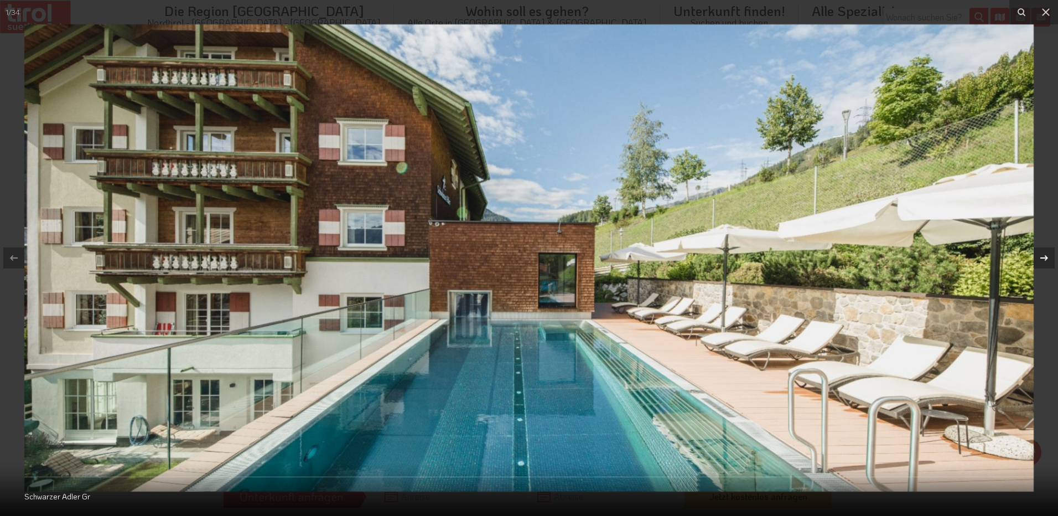
click at [1046, 260] on icon at bounding box center [1045, 258] width 8 height 6
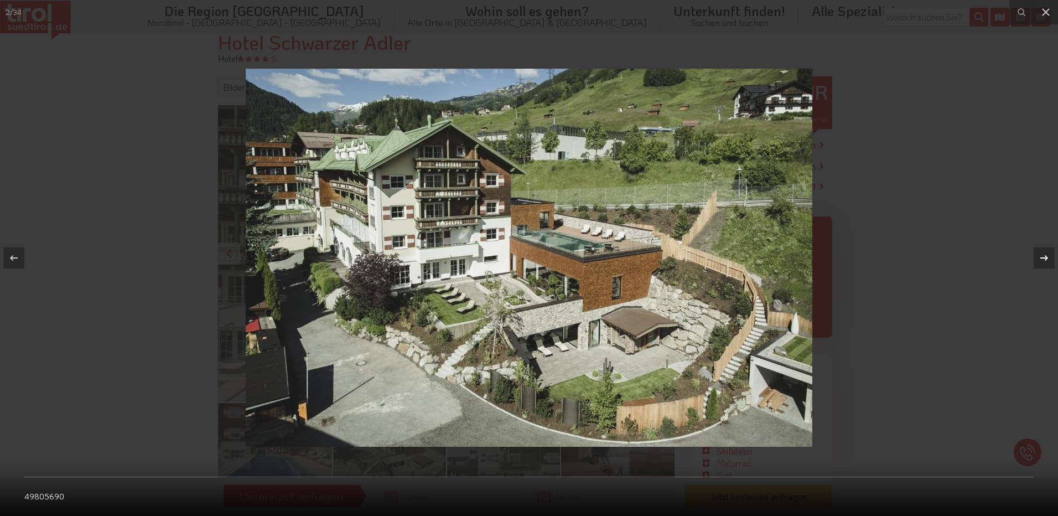
click at [1046, 260] on div "2 / 34 49805690" at bounding box center [529, 258] width 1058 height 516
click at [1047, 259] on icon at bounding box center [1045, 258] width 8 height 6
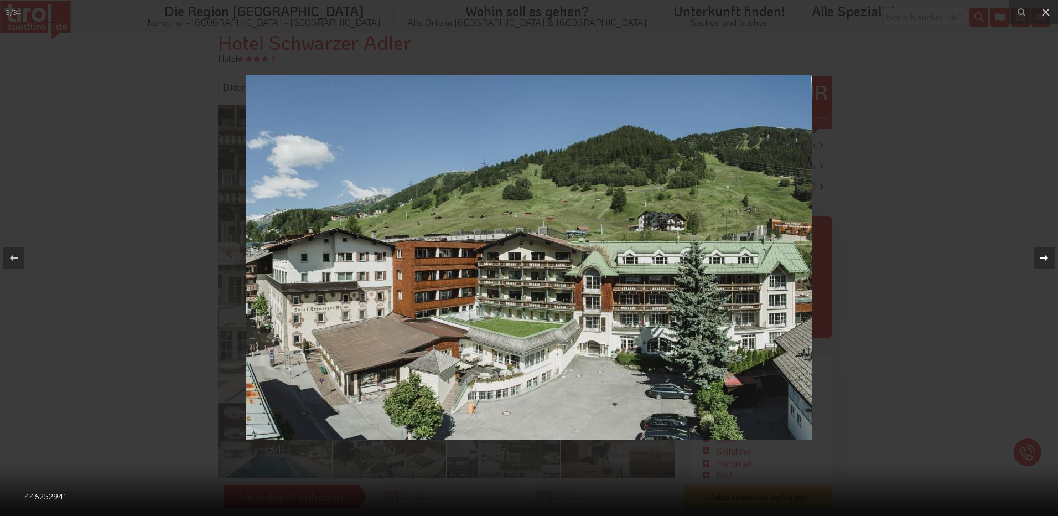
click at [1047, 258] on div "3 / 34 446252941" at bounding box center [529, 258] width 1058 height 516
click at [1046, 256] on icon at bounding box center [1045, 258] width 8 height 6
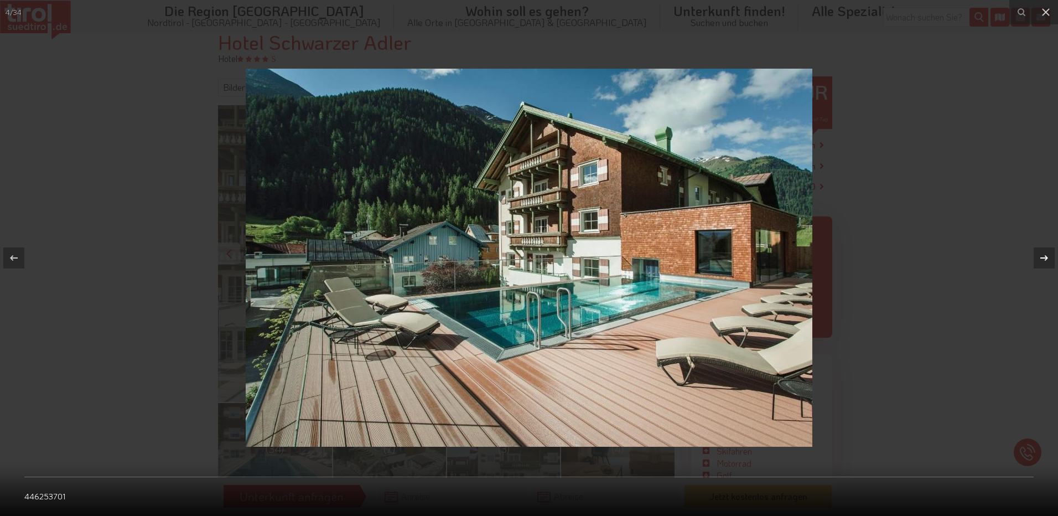
click at [1046, 256] on icon at bounding box center [1045, 258] width 8 height 6
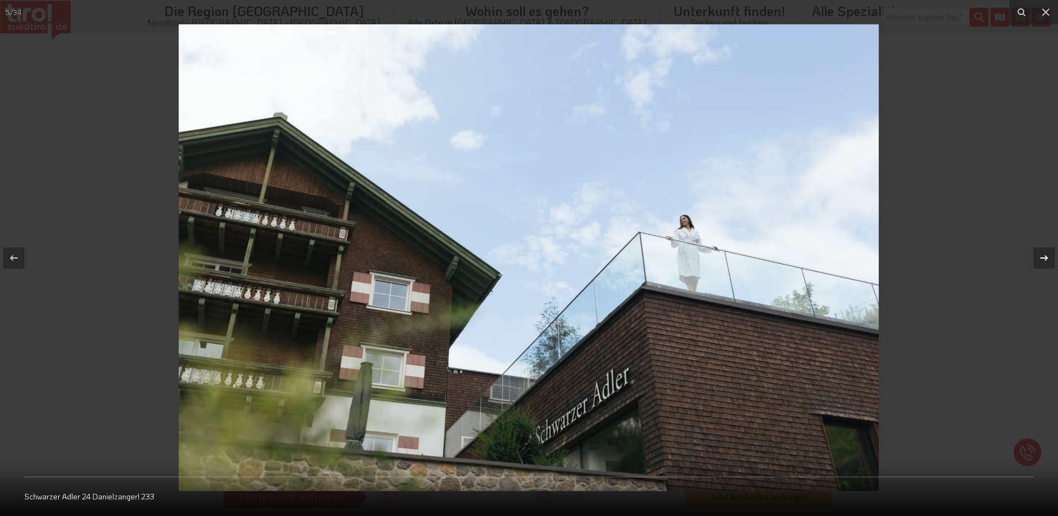
click at [1046, 256] on icon at bounding box center [1045, 258] width 8 height 6
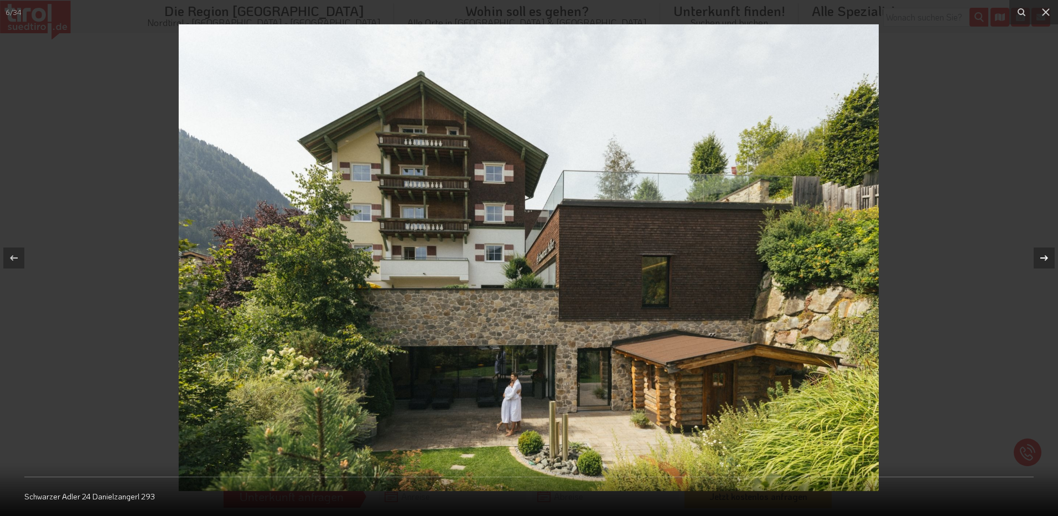
click at [1046, 256] on icon at bounding box center [1045, 258] width 8 height 6
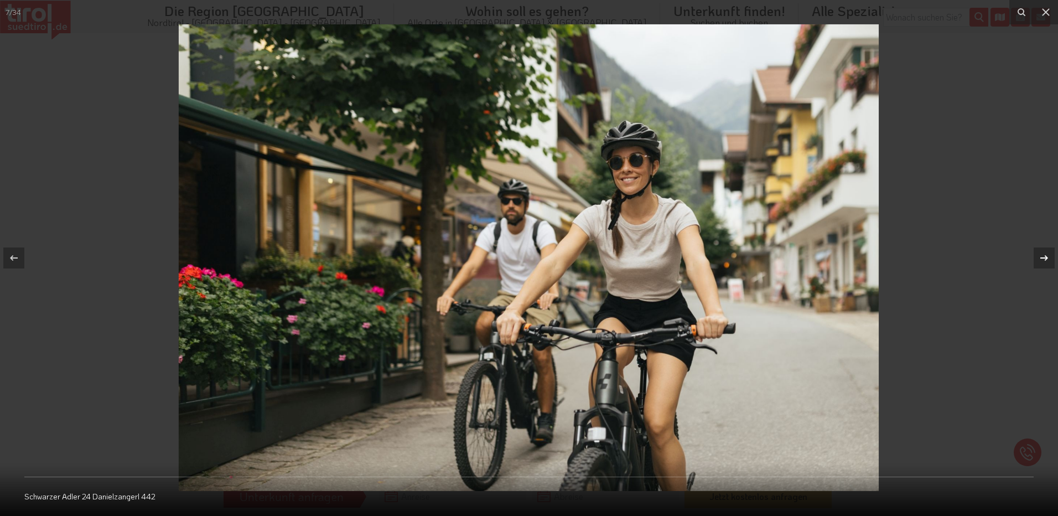
click at [1046, 256] on icon at bounding box center [1045, 258] width 8 height 6
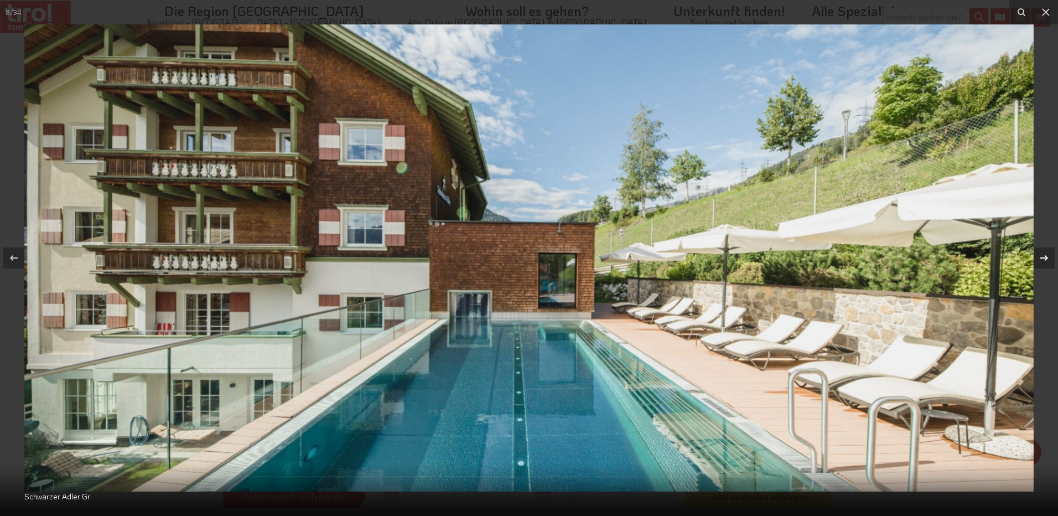
click at [1046, 256] on icon at bounding box center [1045, 258] width 8 height 6
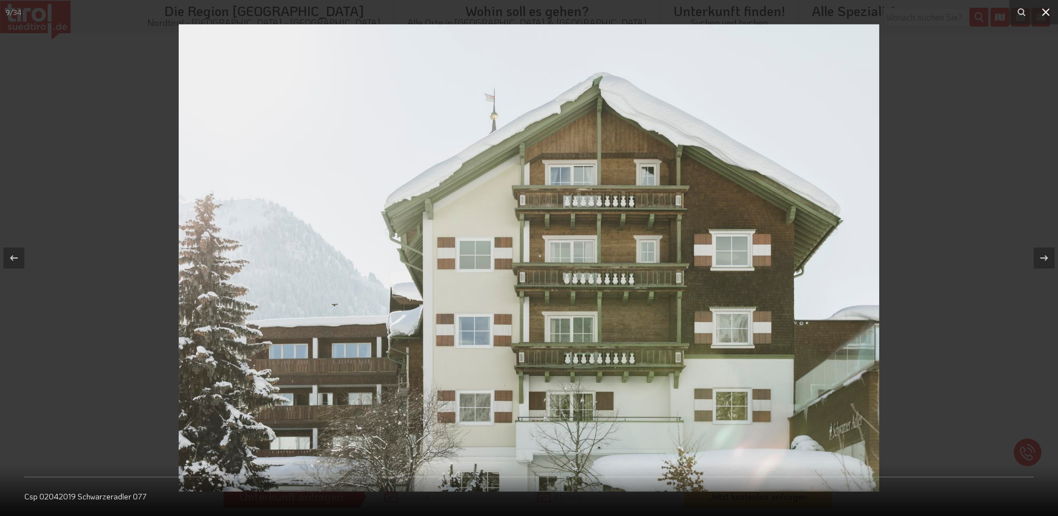
click at [1041, 11] on icon at bounding box center [1046, 12] width 13 height 13
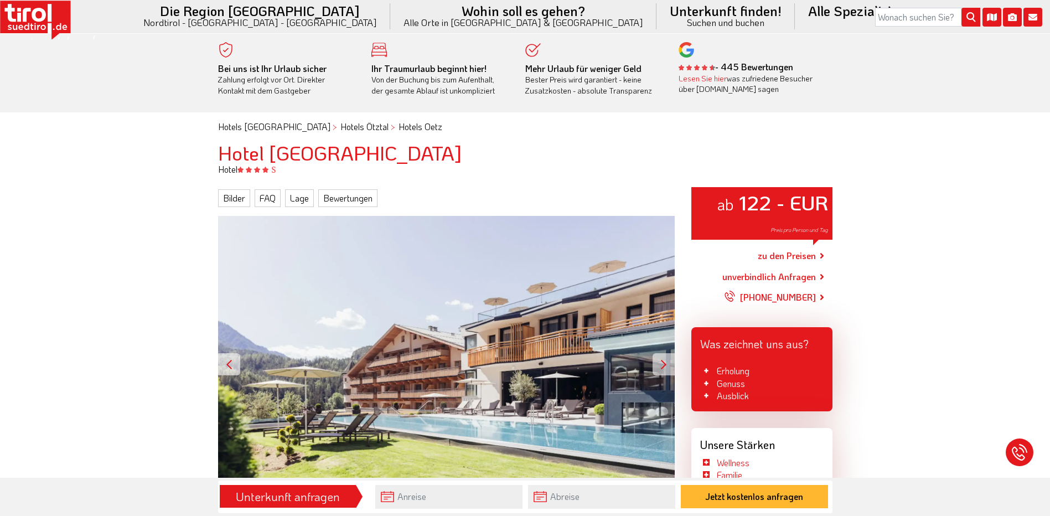
click at [317, 417] on div "ab 122 - EUR Preis pro Person und Tag" at bounding box center [446, 364] width 457 height 297
click at [673, 367] on div at bounding box center [664, 364] width 22 height 22
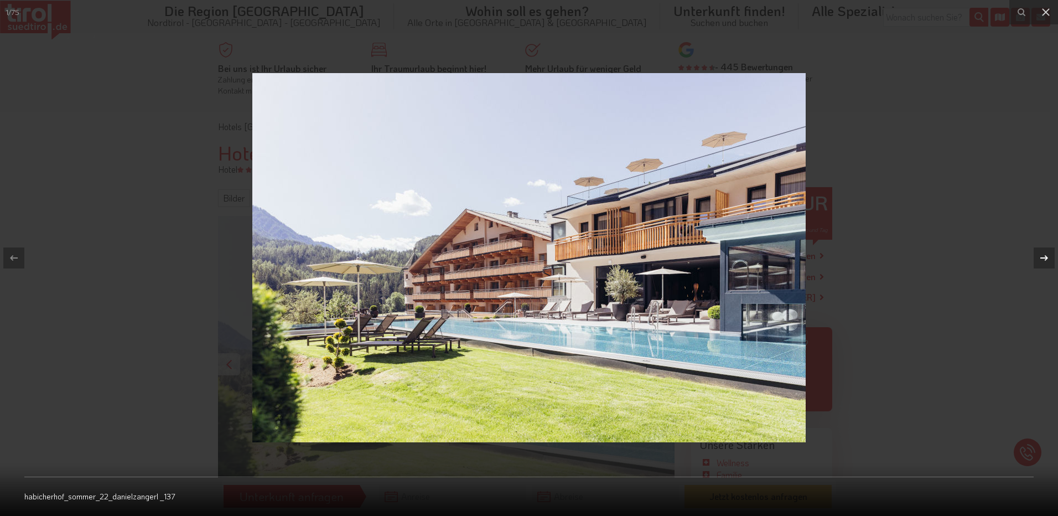
click at [1050, 262] on div at bounding box center [1044, 257] width 21 height 21
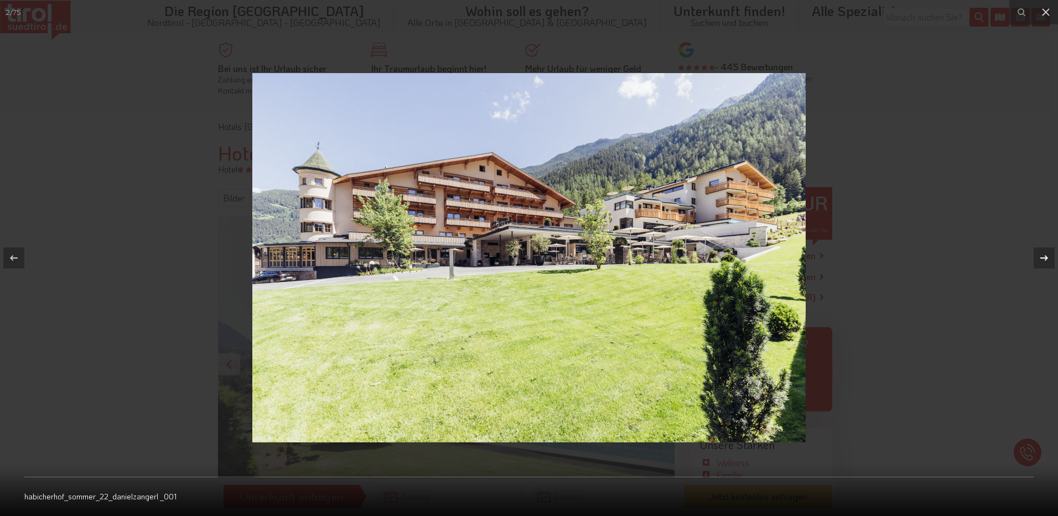
click at [1050, 262] on div at bounding box center [1044, 257] width 21 height 21
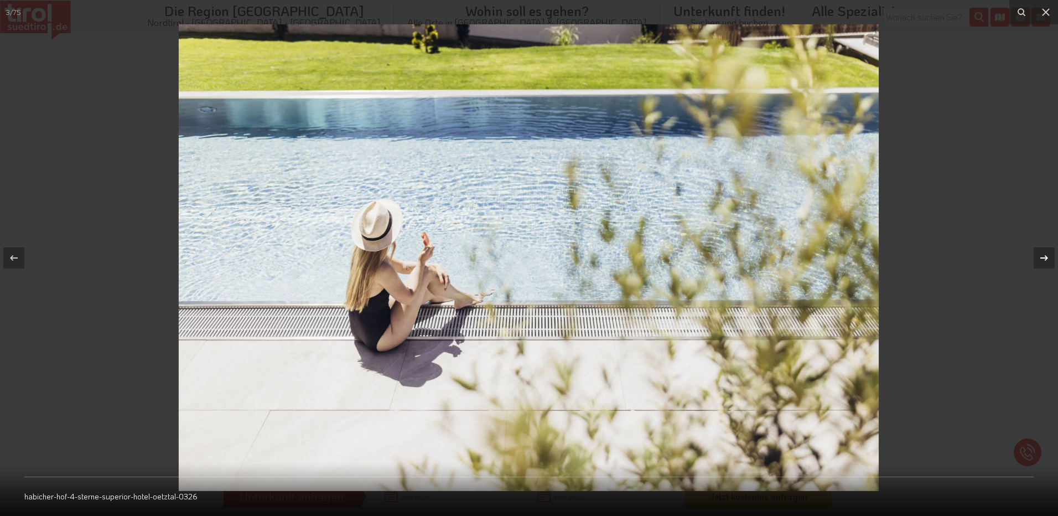
click at [1050, 262] on div at bounding box center [1044, 257] width 21 height 21
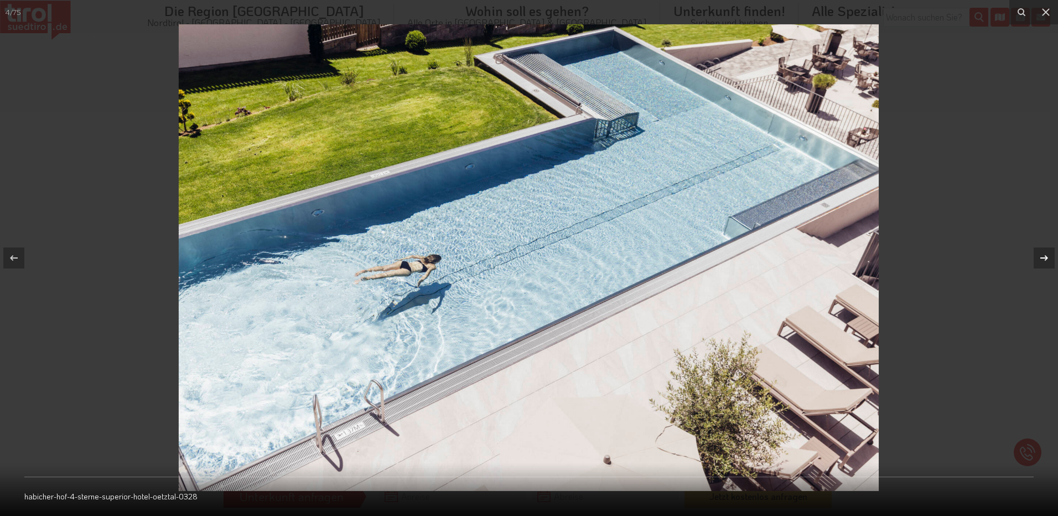
click at [1050, 262] on div at bounding box center [1044, 257] width 21 height 21
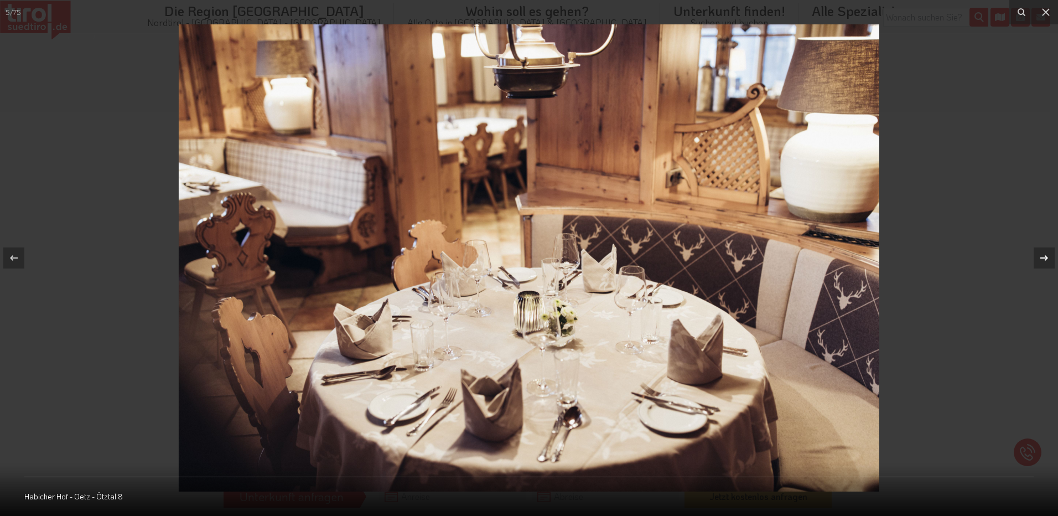
click at [1050, 262] on div at bounding box center [1044, 257] width 21 height 21
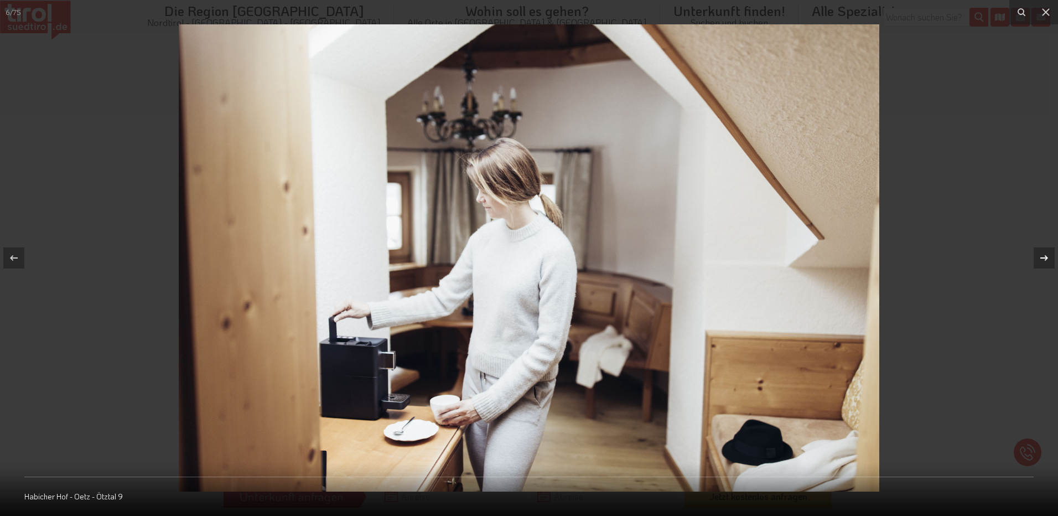
click at [1050, 262] on div at bounding box center [1044, 257] width 21 height 21
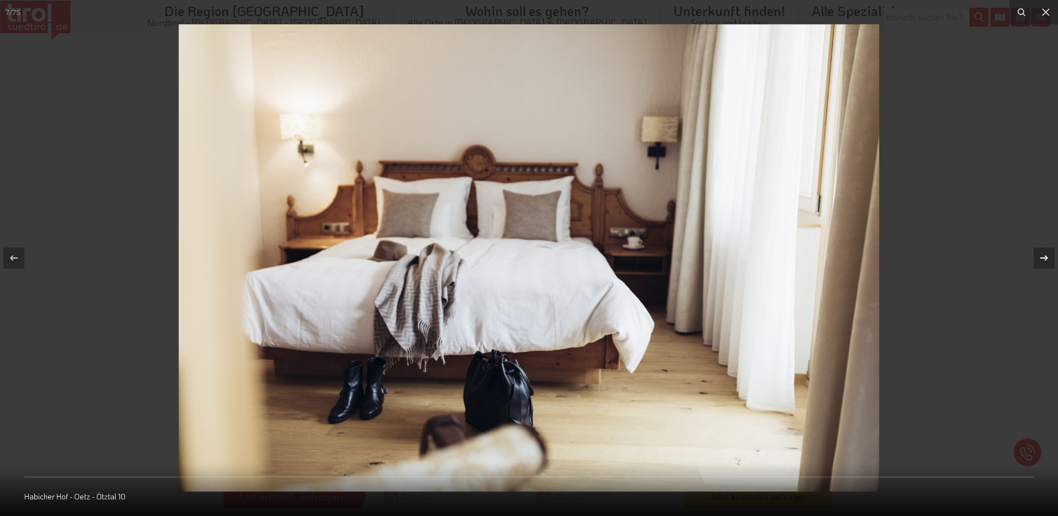
click at [1050, 262] on div at bounding box center [1044, 257] width 21 height 21
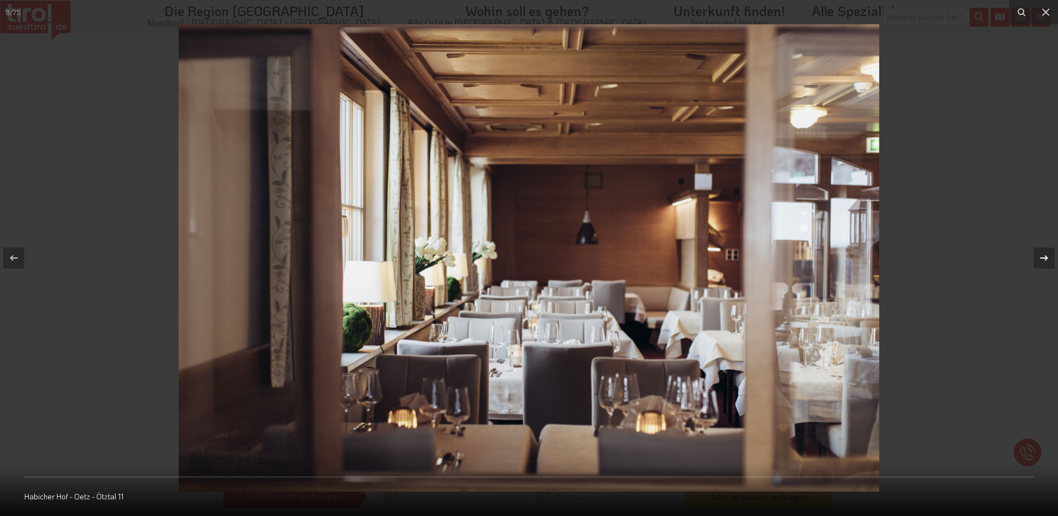
click at [1050, 262] on div at bounding box center [1044, 257] width 21 height 21
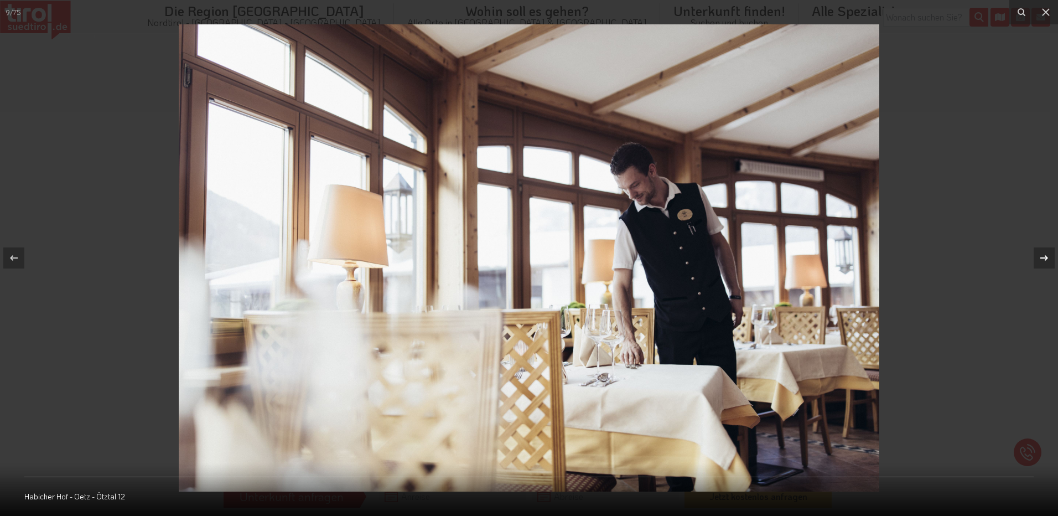
click at [1050, 262] on div at bounding box center [1044, 257] width 21 height 21
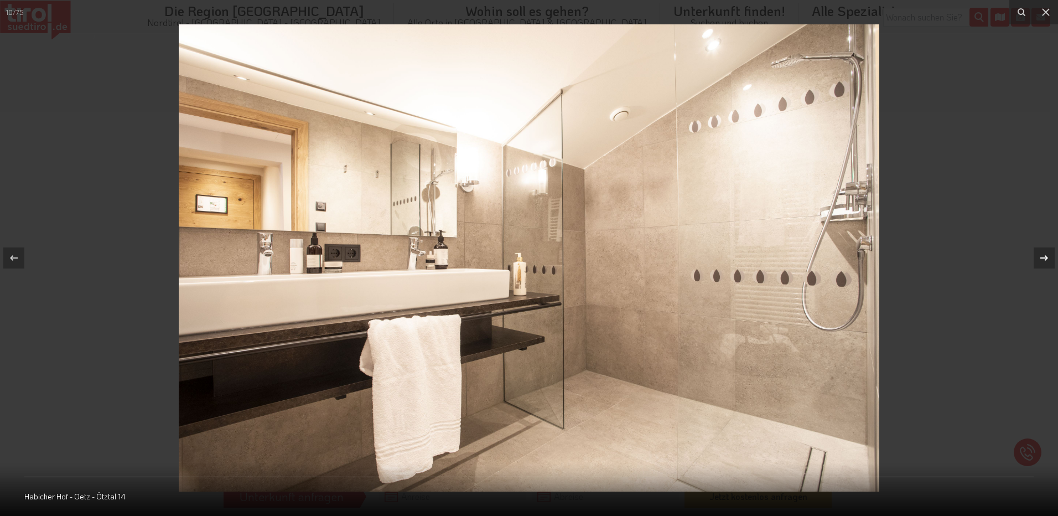
click at [1050, 262] on div at bounding box center [1044, 257] width 21 height 21
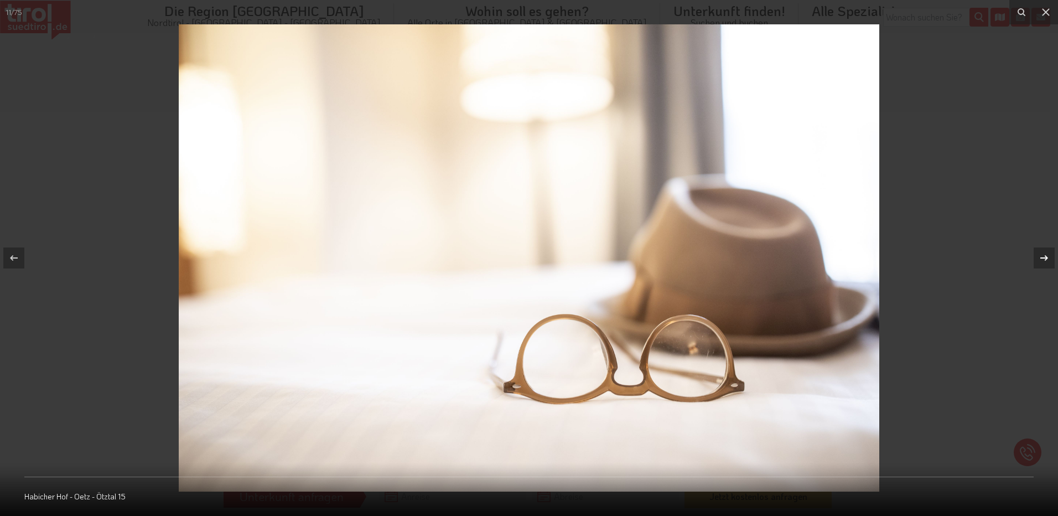
click at [1050, 262] on div at bounding box center [1044, 257] width 21 height 21
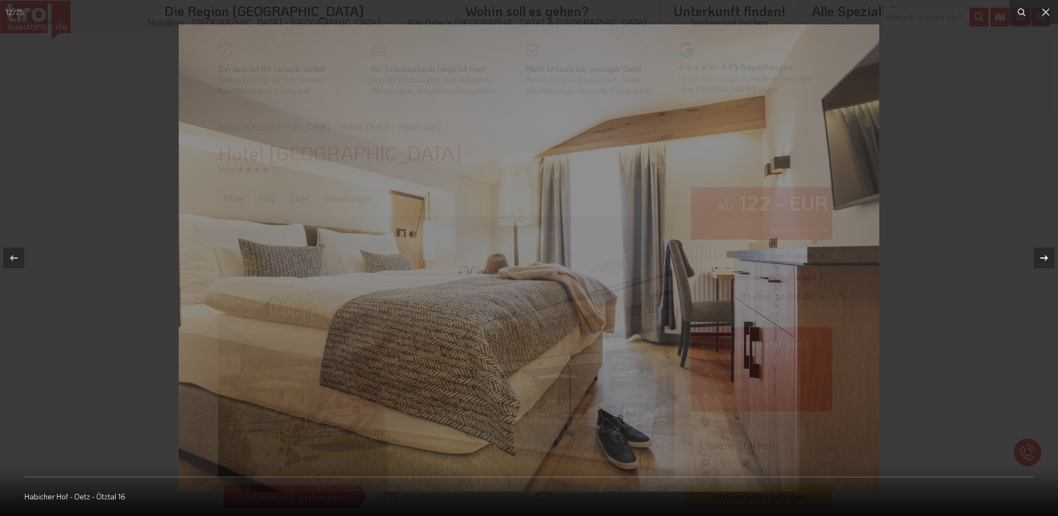
click at [1050, 262] on div at bounding box center [1044, 257] width 21 height 21
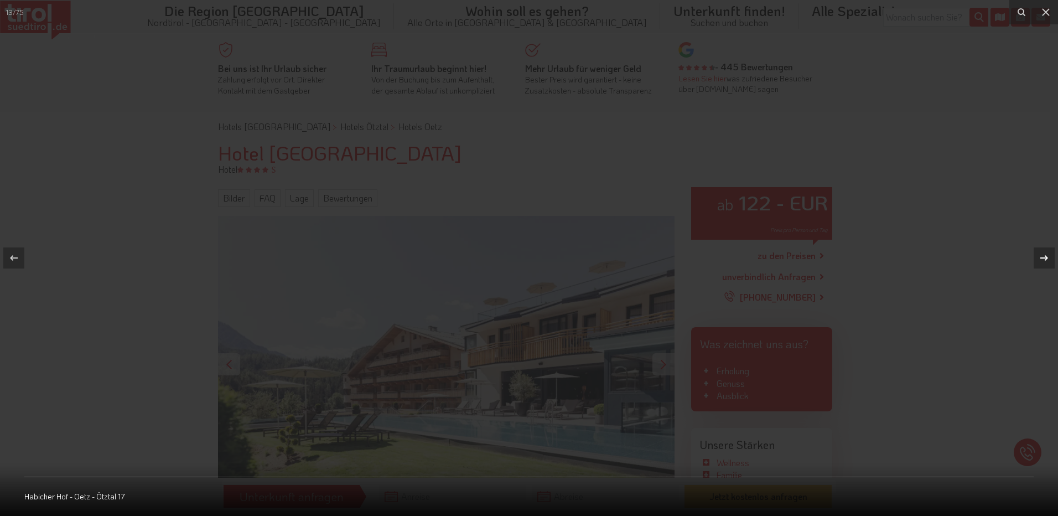
click at [1050, 262] on div at bounding box center [1044, 257] width 21 height 21
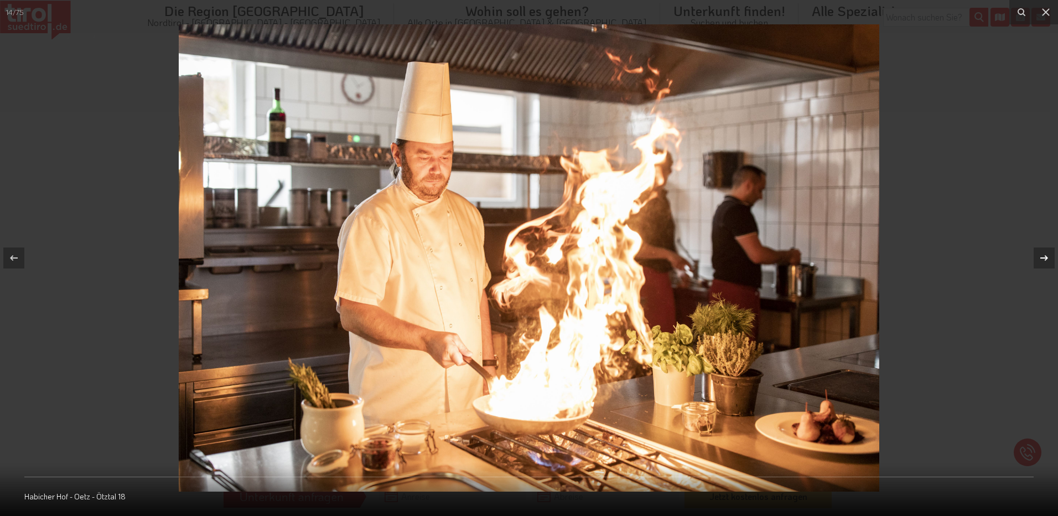
click at [1050, 262] on div at bounding box center [1044, 257] width 21 height 21
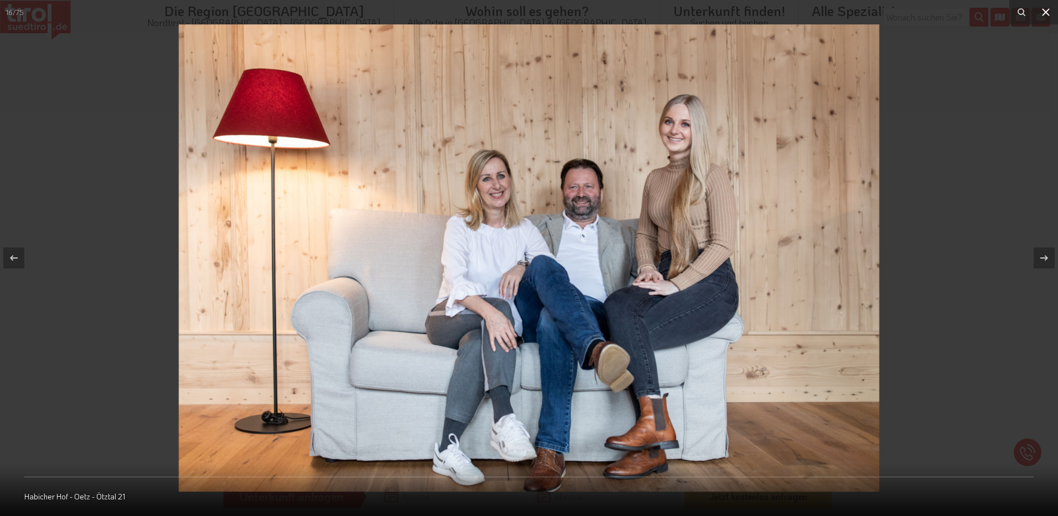
click at [1047, 14] on icon at bounding box center [1046, 12] width 13 height 13
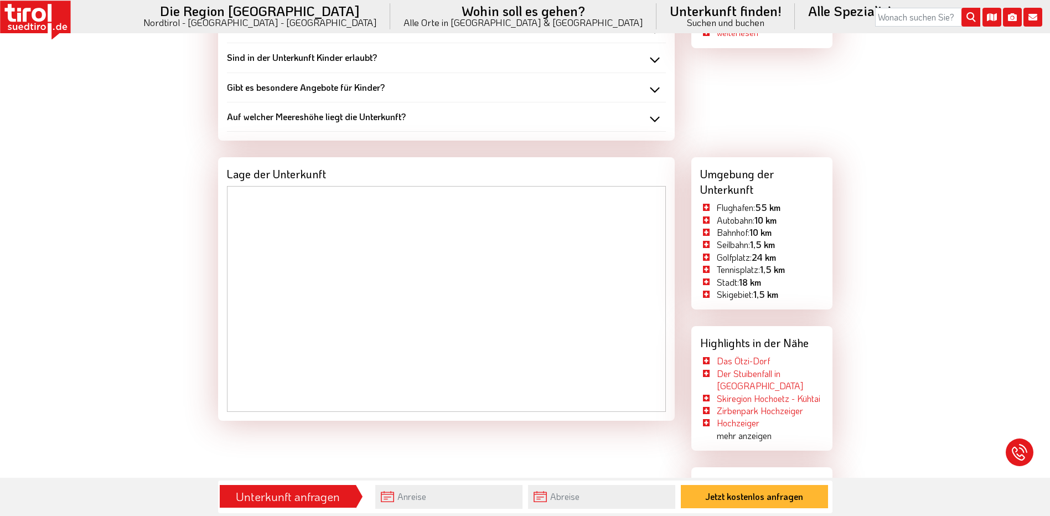
scroll to position [1273, 0]
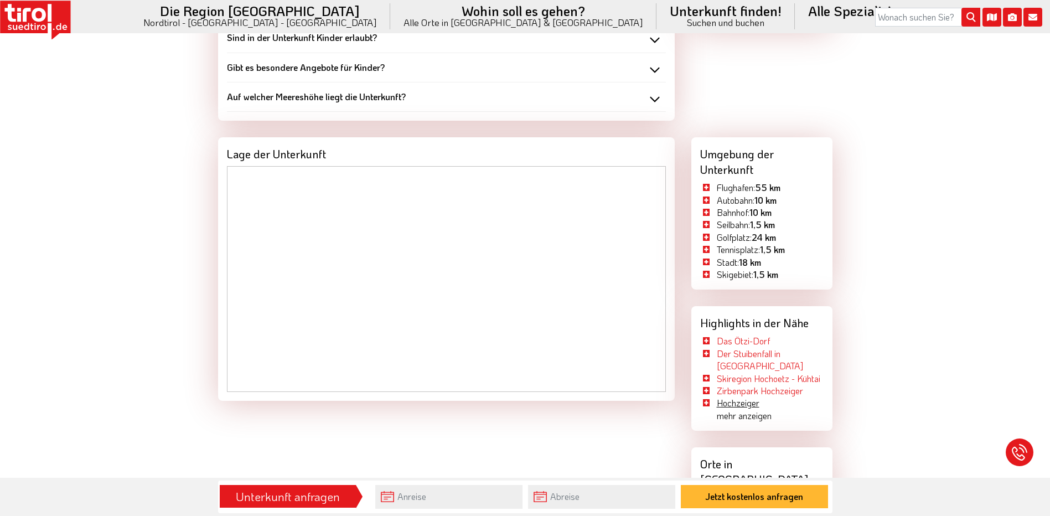
click at [752, 409] on link "Hochzeiger" at bounding box center [738, 403] width 43 height 12
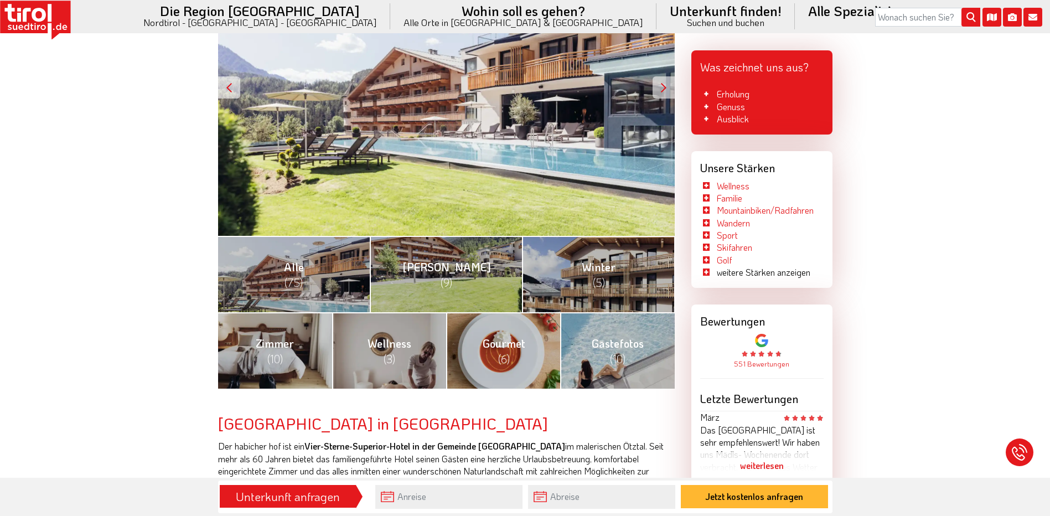
scroll to position [0, 0]
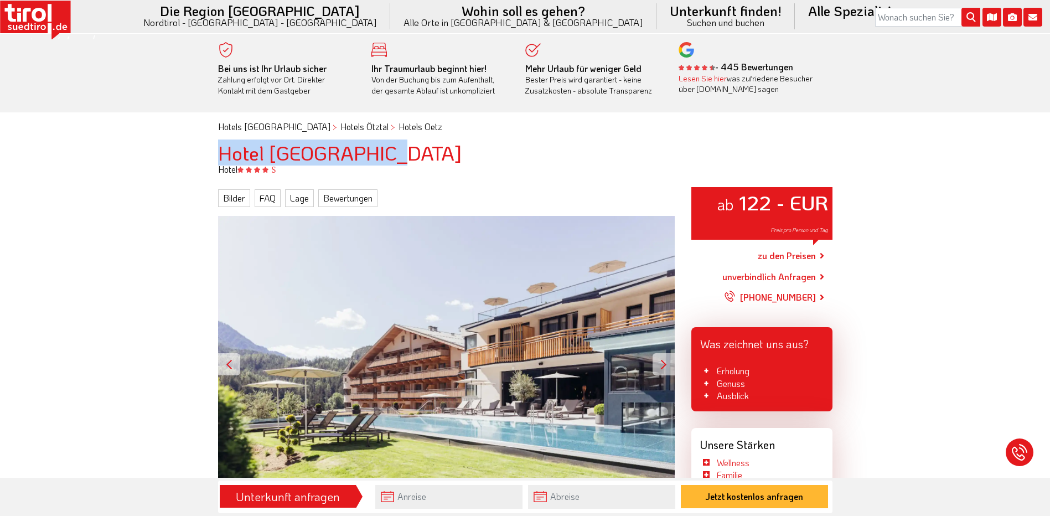
drag, startPoint x: 222, startPoint y: 151, endPoint x: 412, endPoint y: 149, distance: 190.4
click at [412, 149] on h1 "Hotel habicher hof" at bounding box center [525, 153] width 614 height 22
copy h1 "Hotel habicher hof"
click at [292, 192] on link "Lage" at bounding box center [299, 198] width 29 height 18
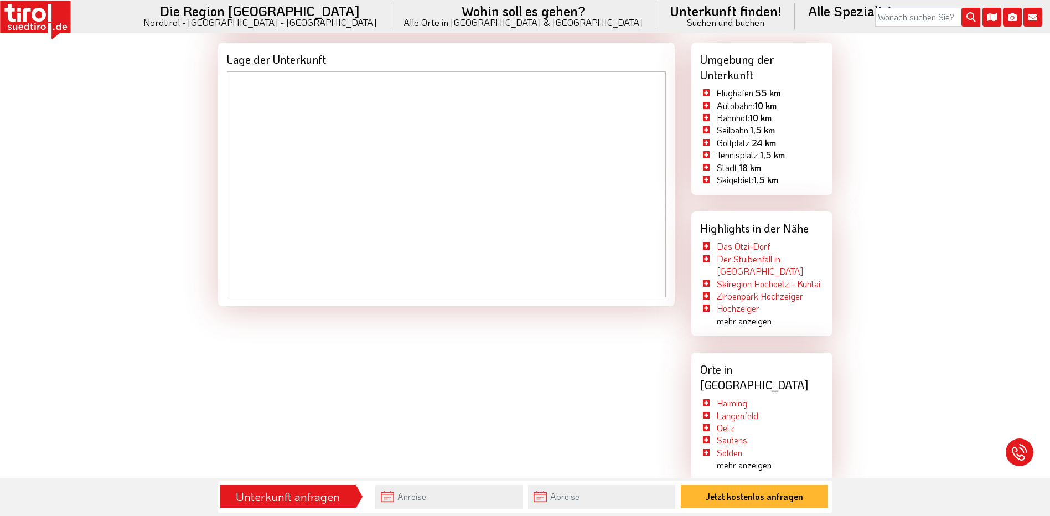
scroll to position [1091, 0]
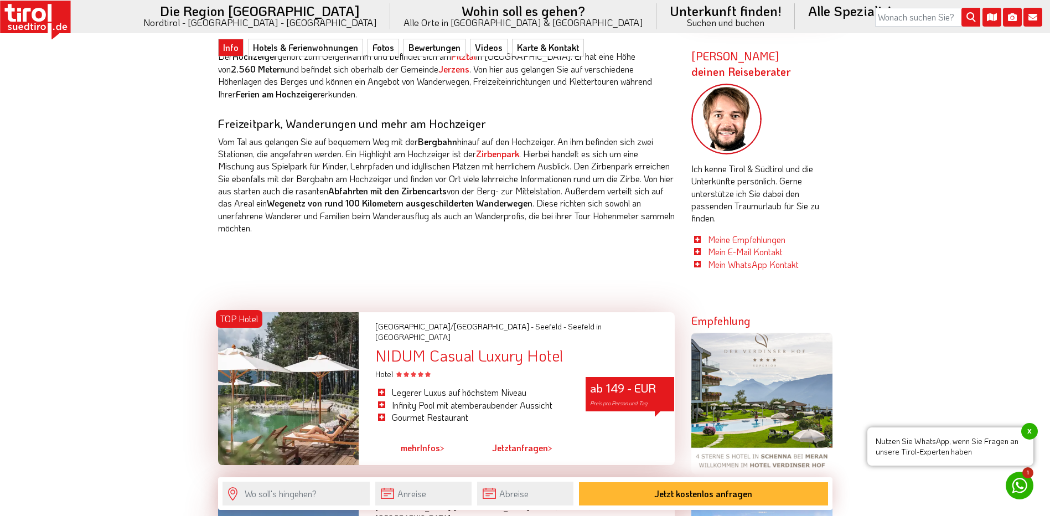
scroll to position [609, 0]
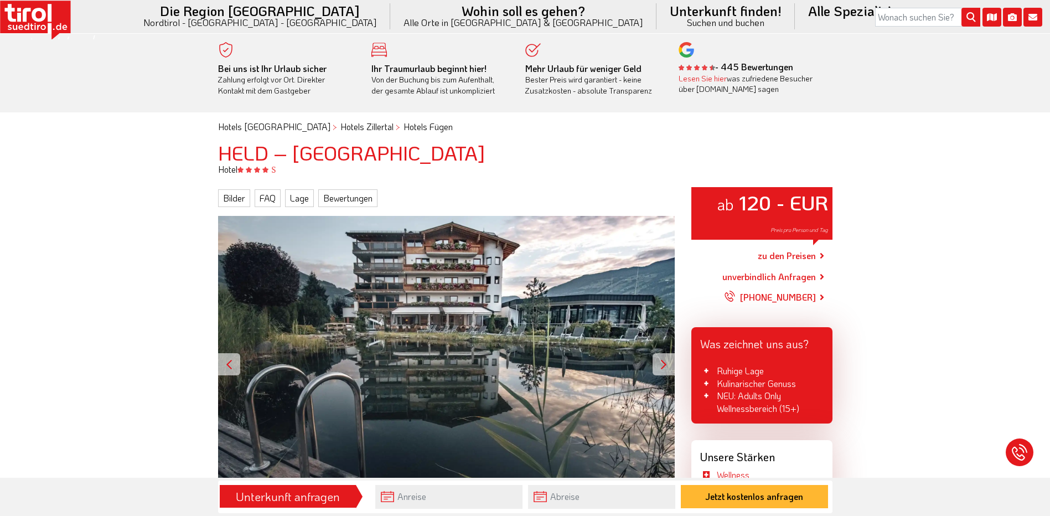
click at [503, 340] on div "ab 120 - EUR Preis pro Person und Tag" at bounding box center [446, 364] width 457 height 297
click at [661, 362] on div at bounding box center [664, 364] width 22 height 22
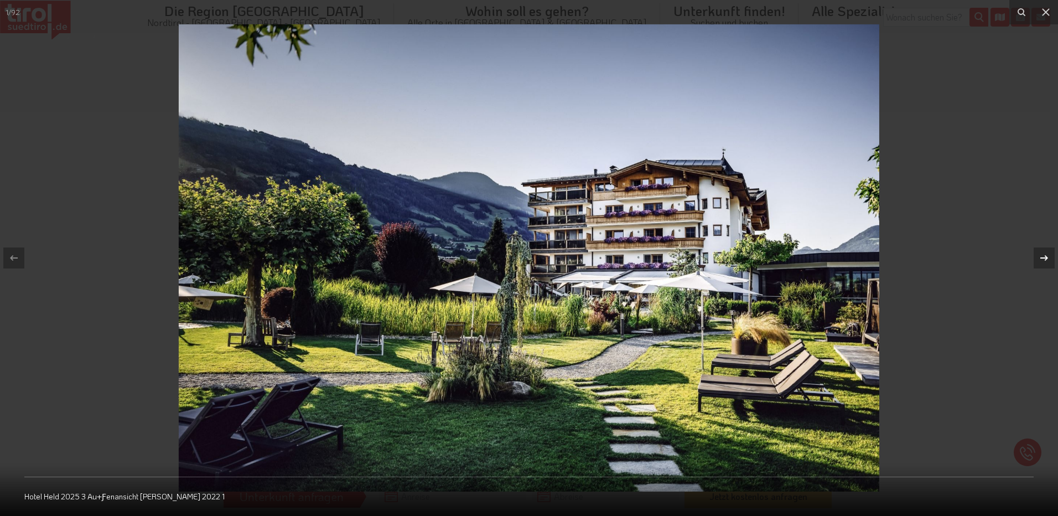
click at [1046, 259] on icon at bounding box center [1044, 257] width 13 height 13
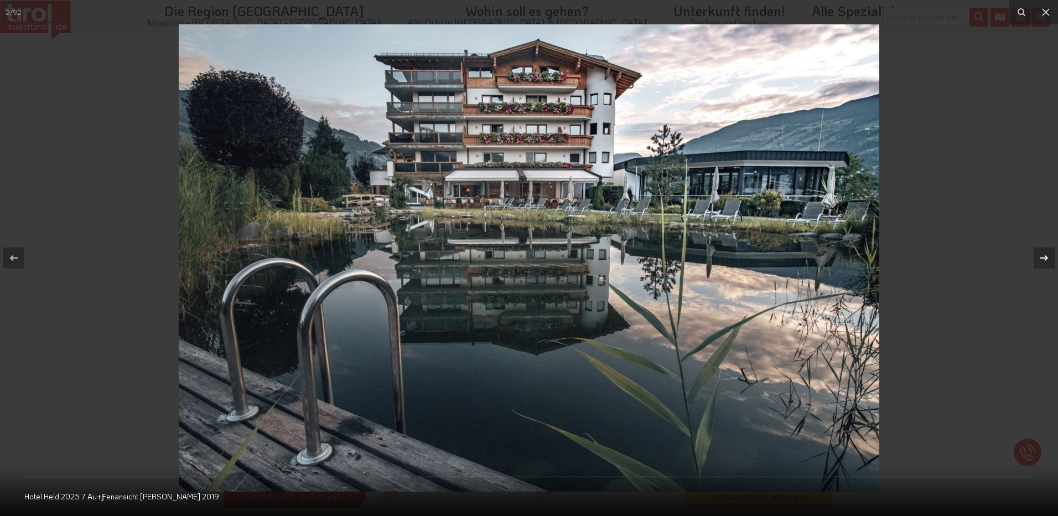
click at [1046, 259] on icon at bounding box center [1044, 257] width 13 height 13
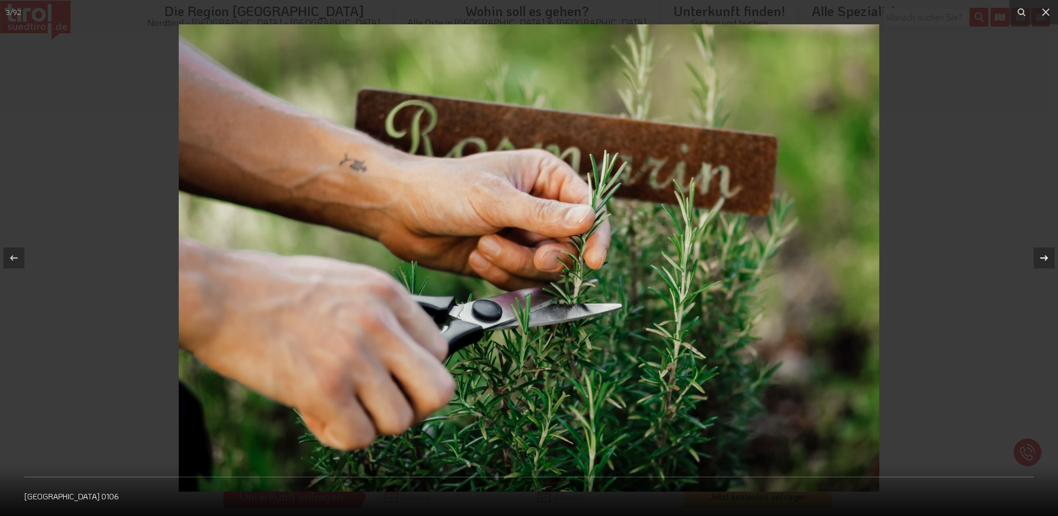
click at [1046, 259] on icon at bounding box center [1044, 257] width 13 height 13
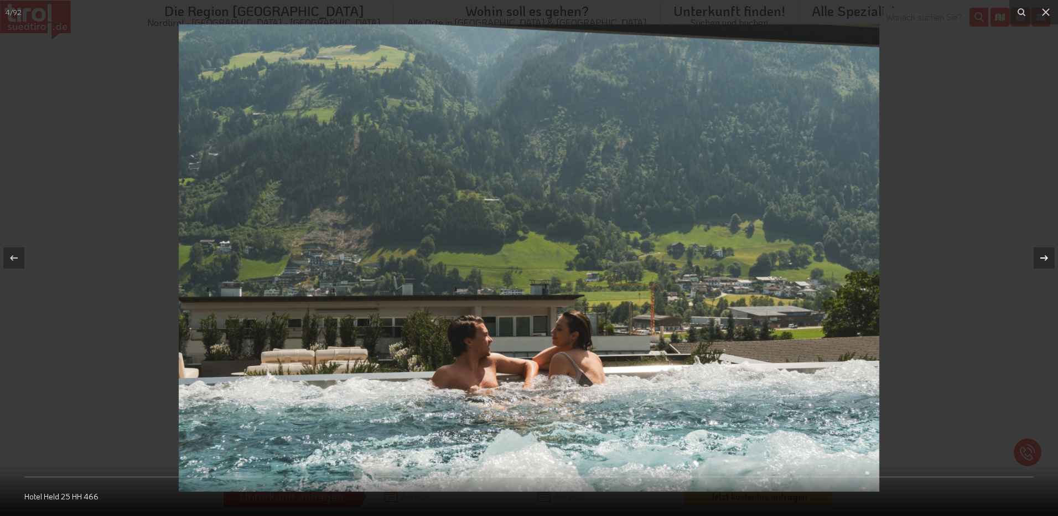
click at [1046, 259] on icon at bounding box center [1044, 257] width 13 height 13
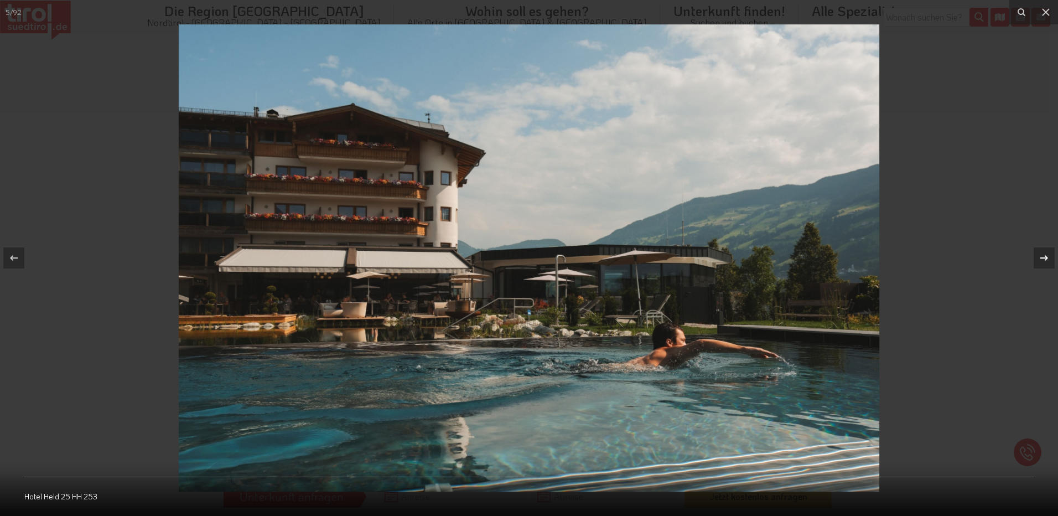
click at [1045, 259] on icon at bounding box center [1044, 257] width 13 height 13
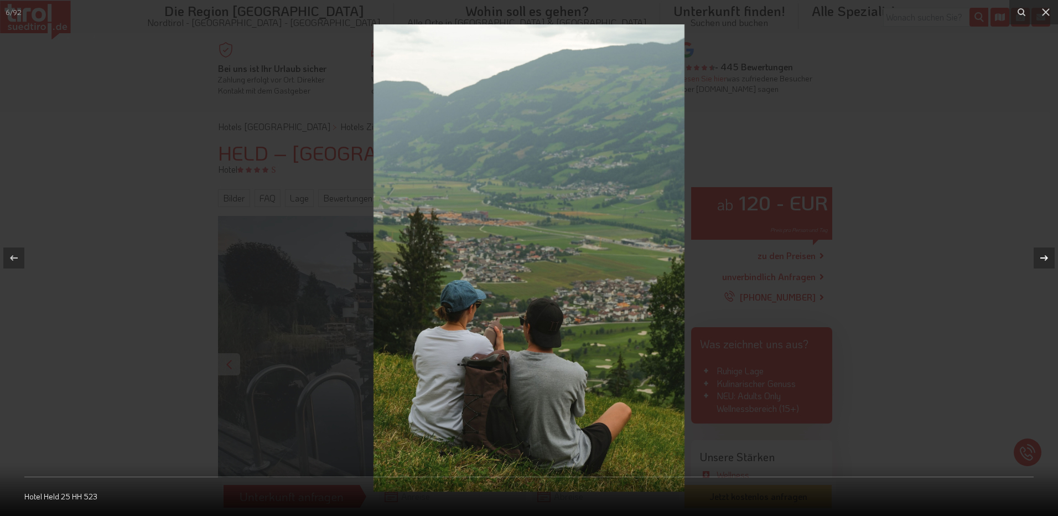
click at [1045, 259] on icon at bounding box center [1044, 257] width 13 height 13
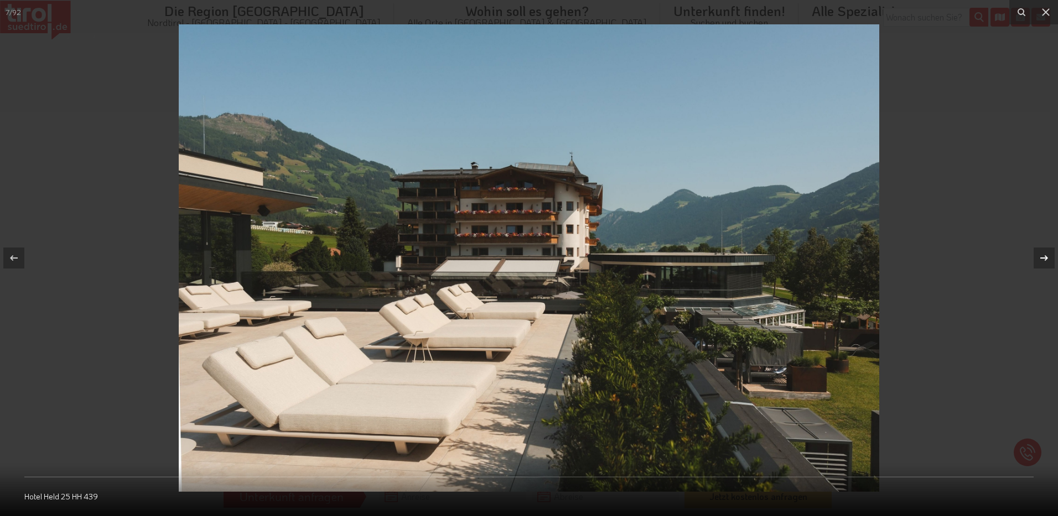
click at [1045, 259] on icon at bounding box center [1044, 257] width 13 height 13
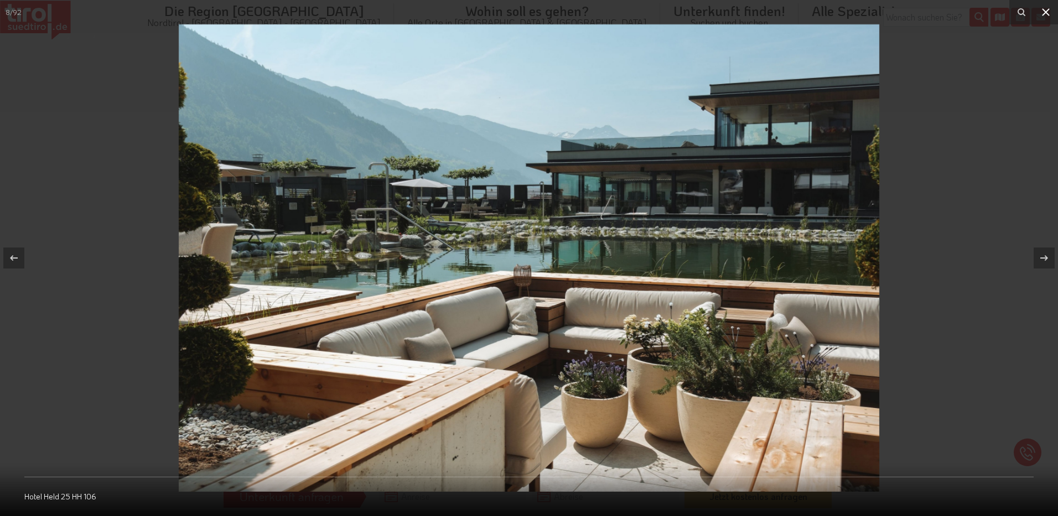
click at [1049, 11] on icon at bounding box center [1046, 12] width 13 height 13
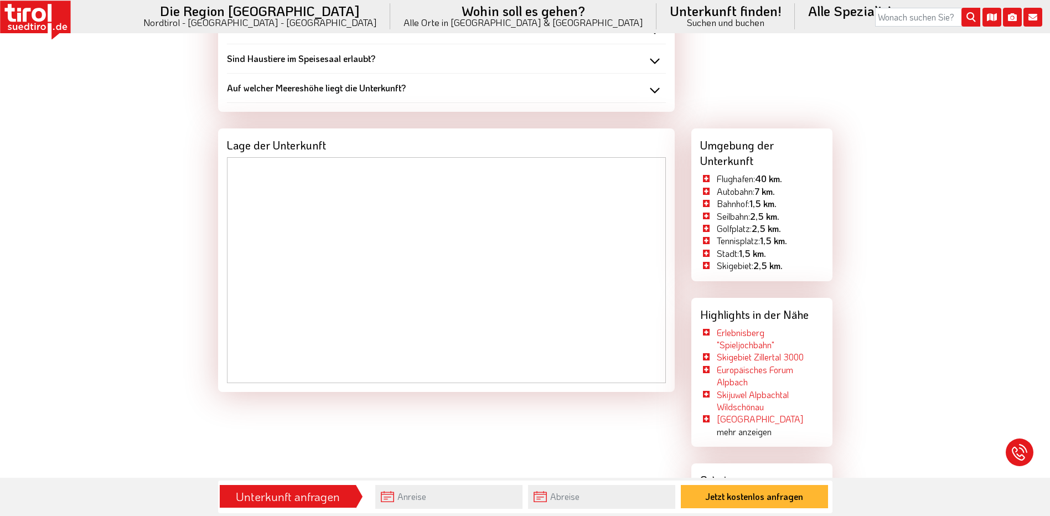
scroll to position [1439, 0]
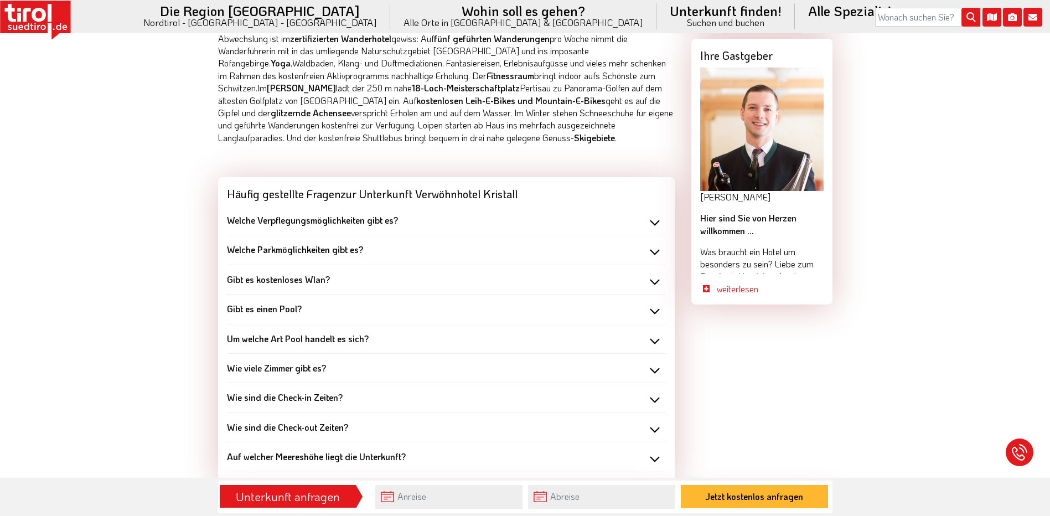
scroll to position [1273, 0]
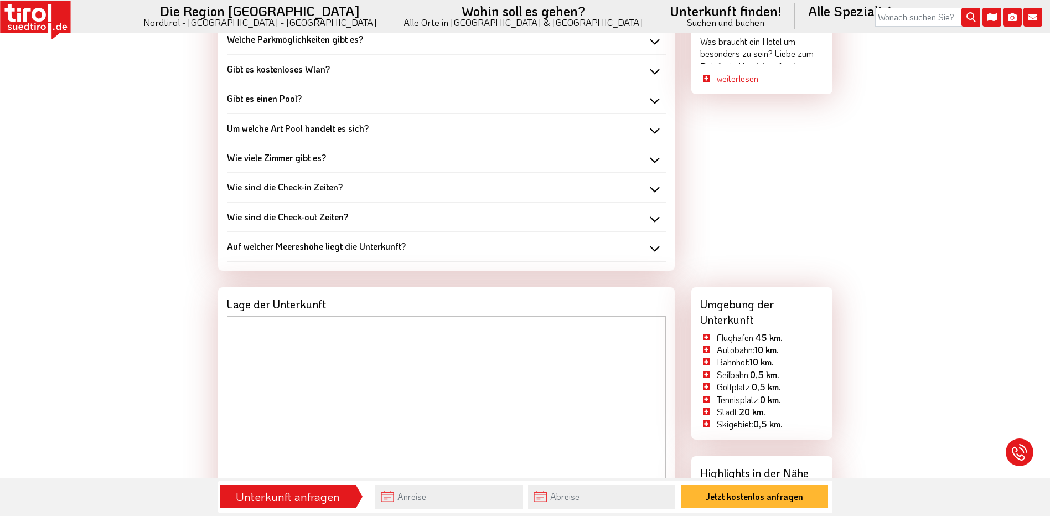
click at [317, 499] on div "Unterkunft anfragen" at bounding box center [288, 496] width 130 height 19
click at [389, 494] on input "text" at bounding box center [448, 497] width 147 height 24
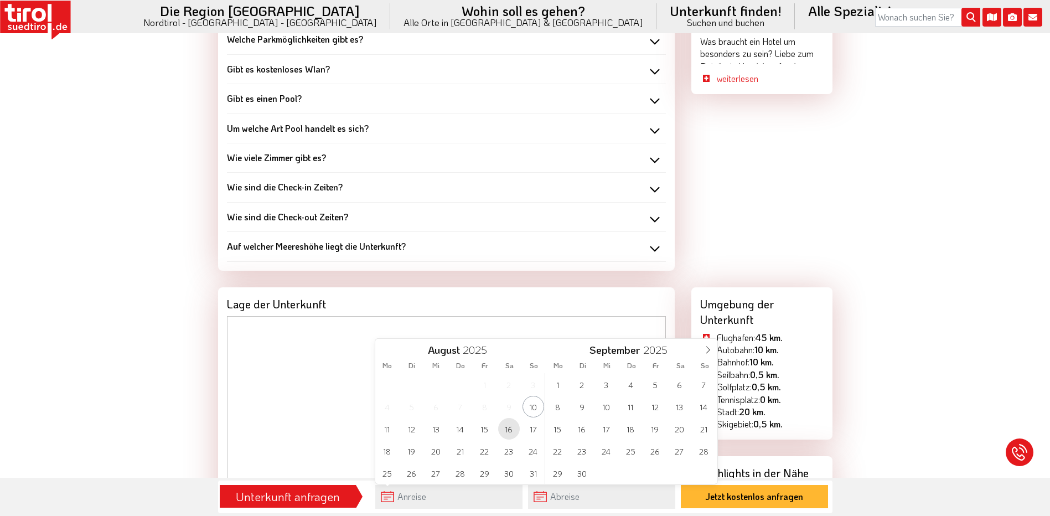
click at [505, 424] on span "16" at bounding box center [509, 429] width 22 height 22
click at [468, 452] on span "21" at bounding box center [461, 451] width 22 height 22
type input "[DATE]"
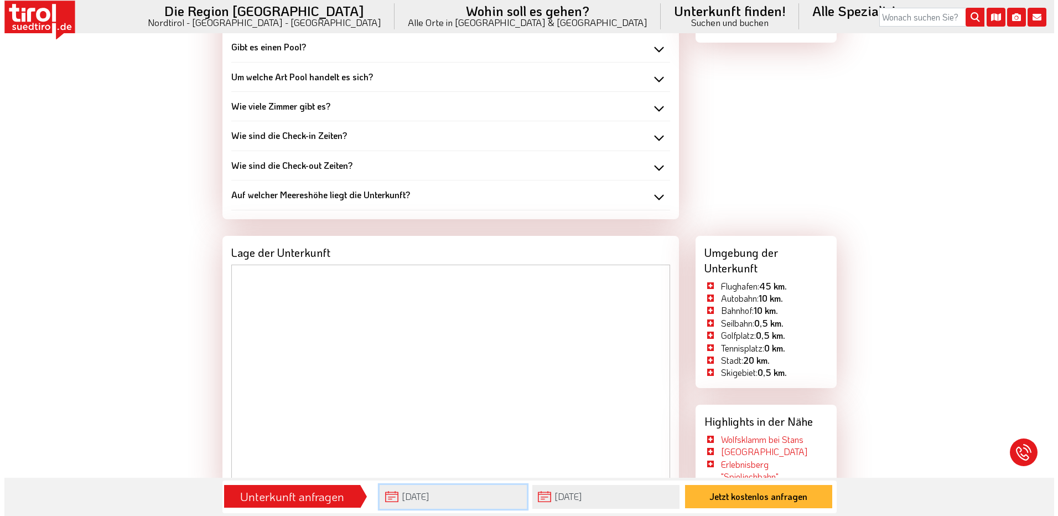
scroll to position [1439, 0]
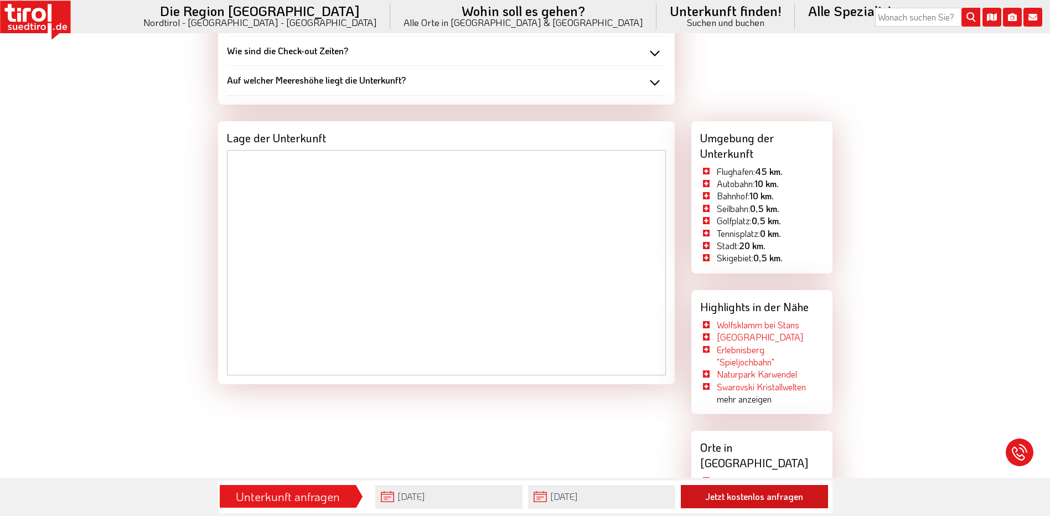
click at [717, 494] on button "Jetzt kostenlos anfragen" at bounding box center [754, 496] width 147 height 23
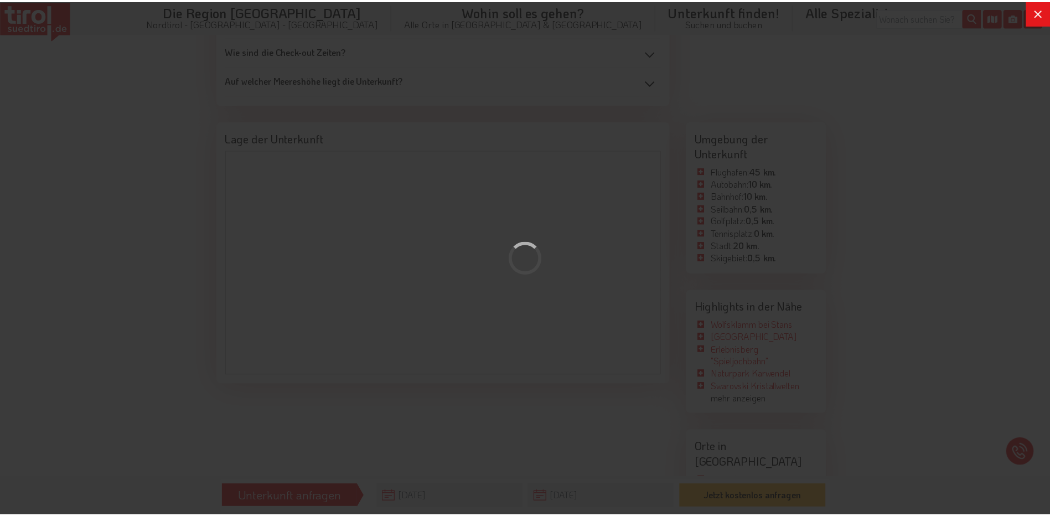
scroll to position [0, 0]
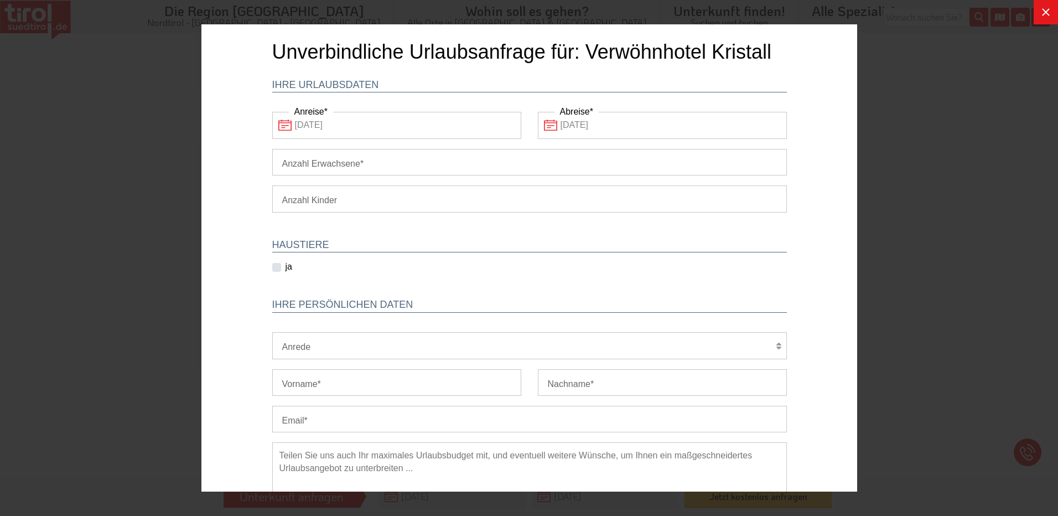
click at [1041, 10] on icon at bounding box center [1046, 12] width 13 height 13
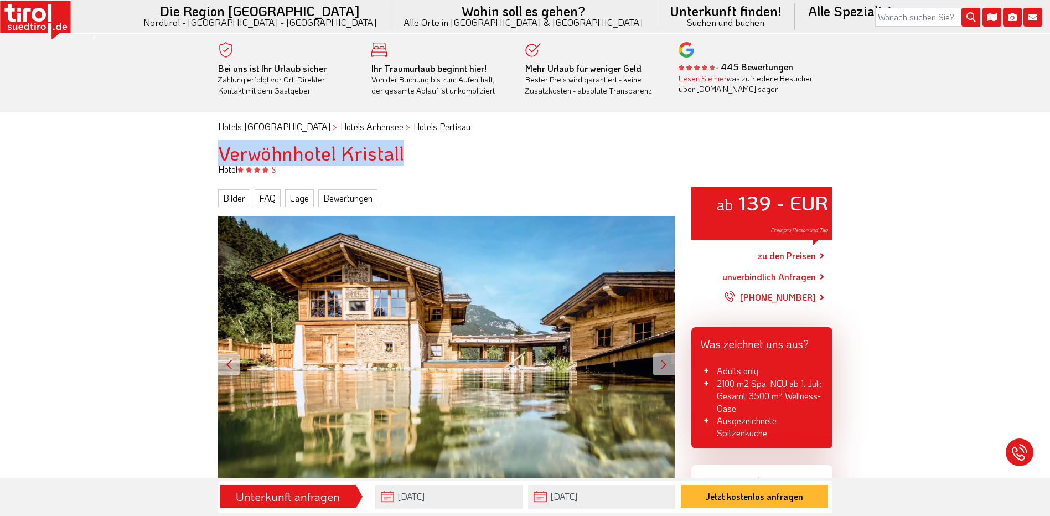
drag, startPoint x: 222, startPoint y: 148, endPoint x: 479, endPoint y: 152, distance: 257.4
click at [479, 152] on h1 "Verwöhnhotel Kristall" at bounding box center [525, 153] width 614 height 22
copy h1 "Verwöhnhotel Kristall"
